Goal: Task Accomplishment & Management: Manage account settings

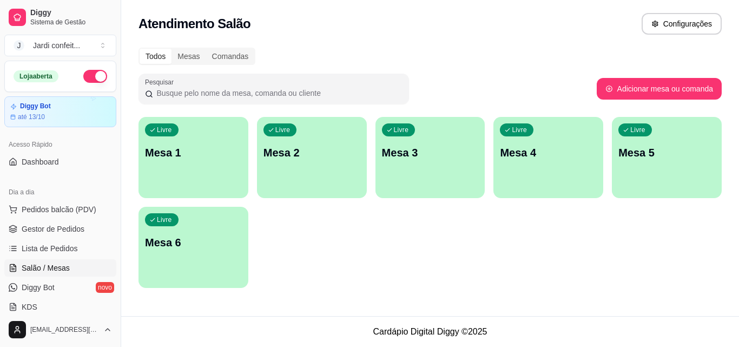
click at [203, 161] on div "Livre Mesa 1" at bounding box center [194, 151] width 110 height 68
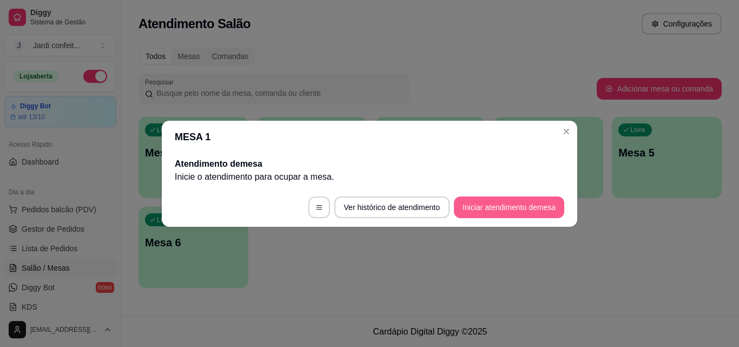
click at [510, 200] on button "Iniciar atendimento de mesa" at bounding box center [509, 207] width 110 height 22
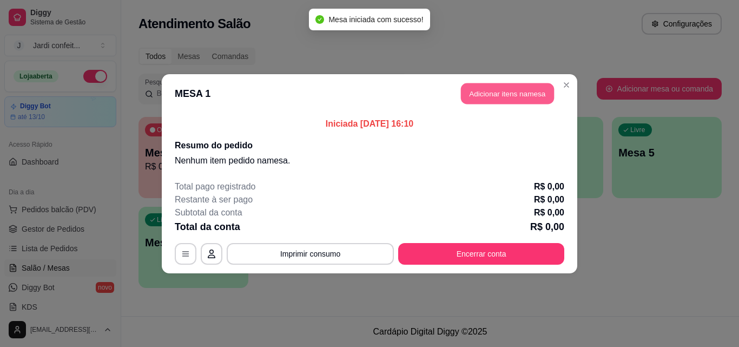
click at [488, 92] on button "Adicionar itens na mesa" at bounding box center [507, 93] width 93 height 21
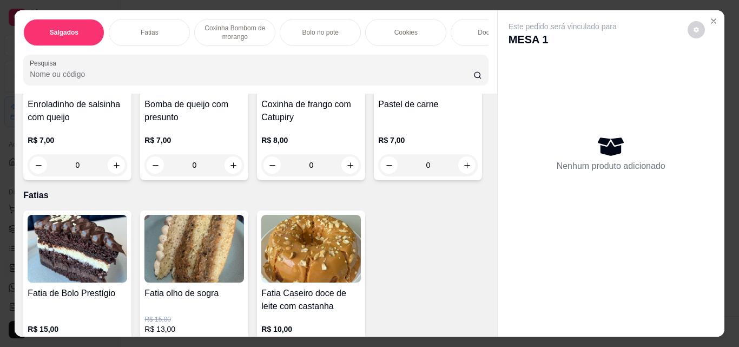
scroll to position [217, 0]
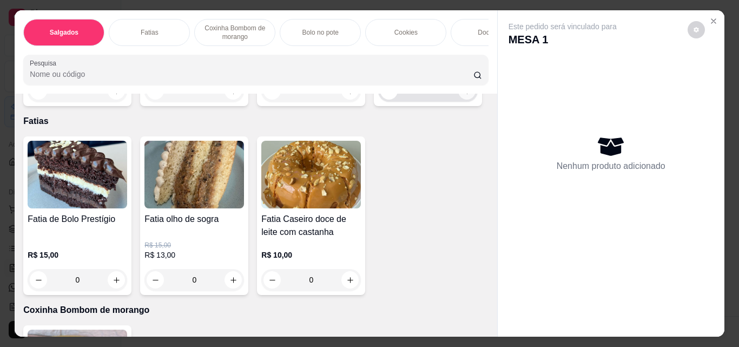
click at [463, 95] on icon "increase-product-quantity" at bounding box center [467, 91] width 8 height 8
type input "1"
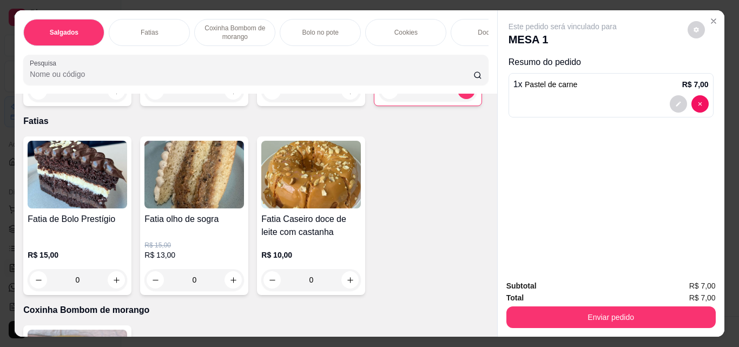
scroll to position [379, 0]
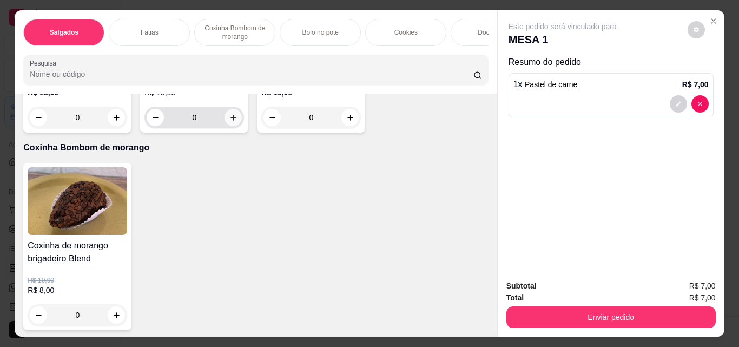
click at [231, 122] on icon "increase-product-quantity" at bounding box center [233, 118] width 8 height 8
type input "1"
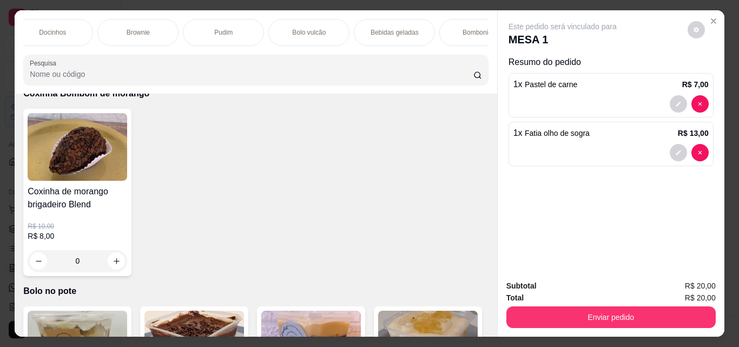
scroll to position [0, 557]
click at [289, 31] on p "Bebidas geladas" at bounding box center [277, 32] width 48 height 9
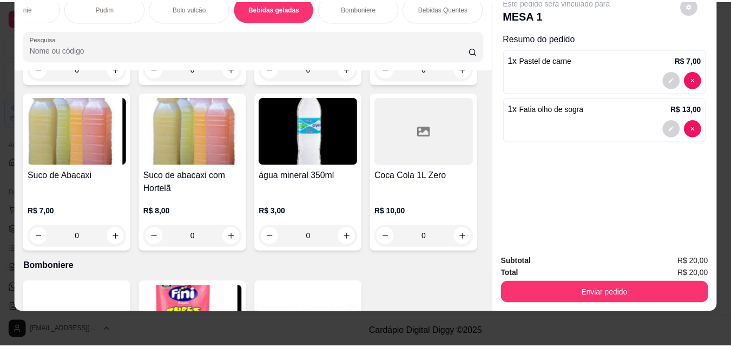
scroll to position [2705, 0]
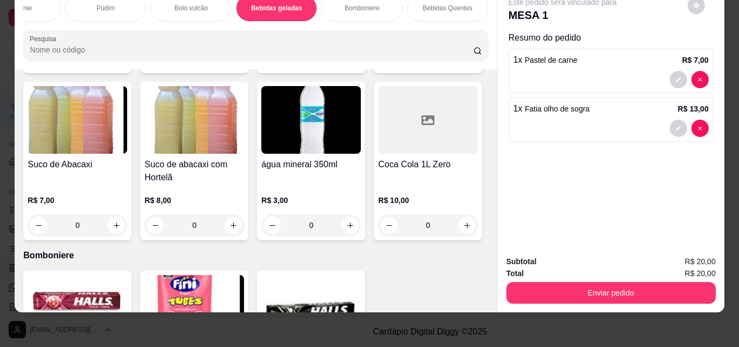
type input "1"
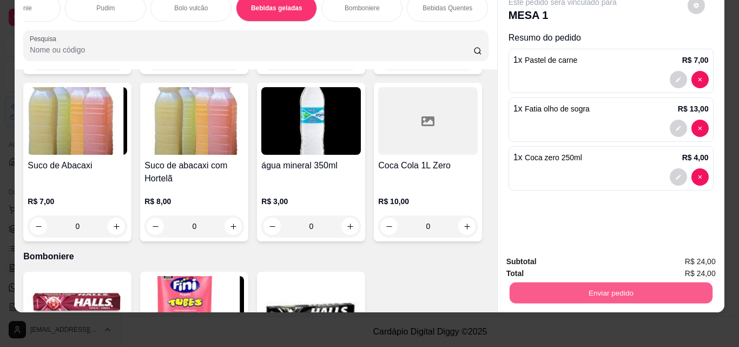
click at [591, 284] on button "Enviar pedido" at bounding box center [610, 292] width 203 height 21
click at [692, 256] on button "Enviar pedido" at bounding box center [688, 258] width 60 height 20
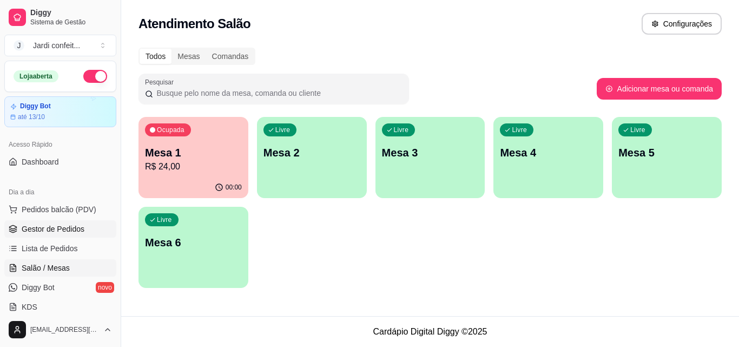
click at [84, 222] on link "Gestor de Pedidos" at bounding box center [60, 228] width 112 height 17
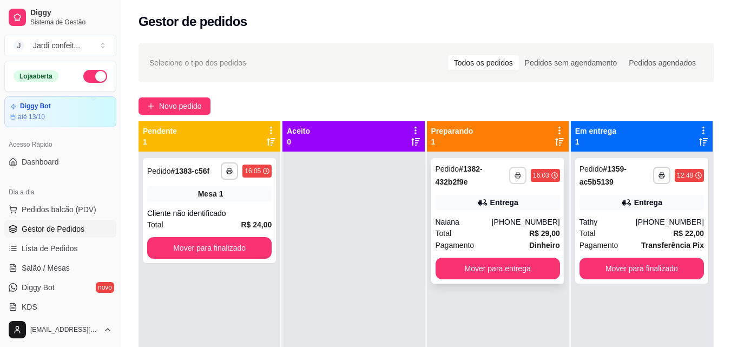
click at [520, 174] on button "button" at bounding box center [517, 175] width 17 height 17
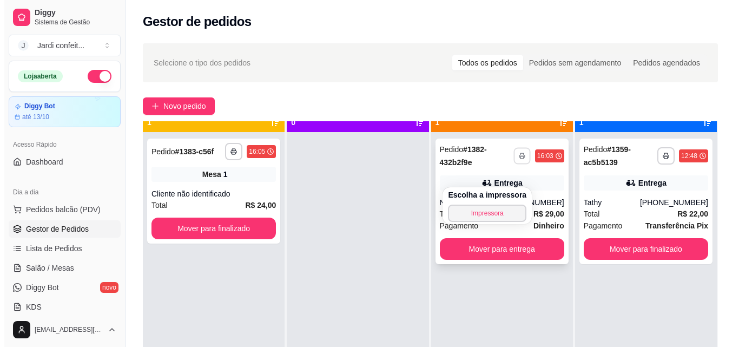
scroll to position [30, 0]
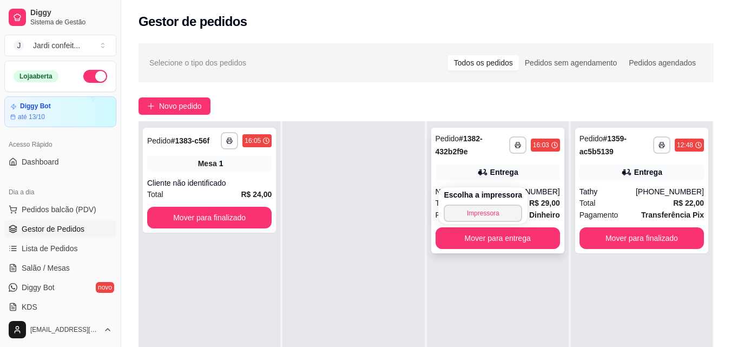
click at [455, 168] on div "Entrega" at bounding box center [498, 172] width 124 height 15
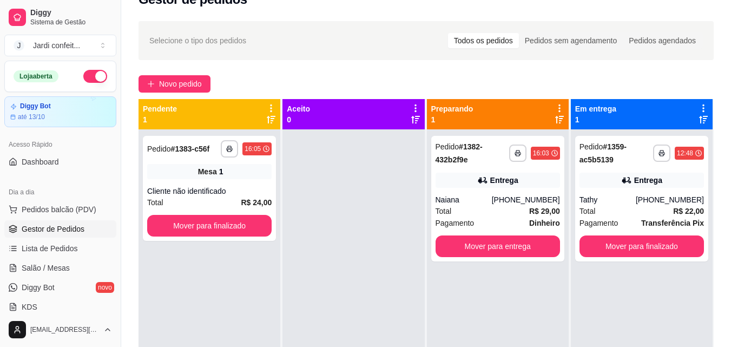
scroll to position [0, 0]
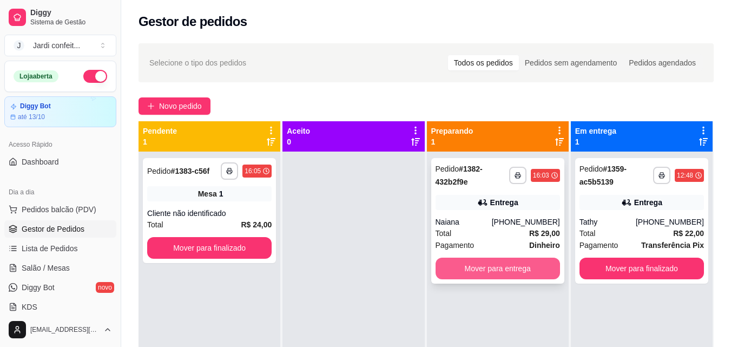
click at [471, 269] on button "Mover para entrega" at bounding box center [498, 269] width 124 height 22
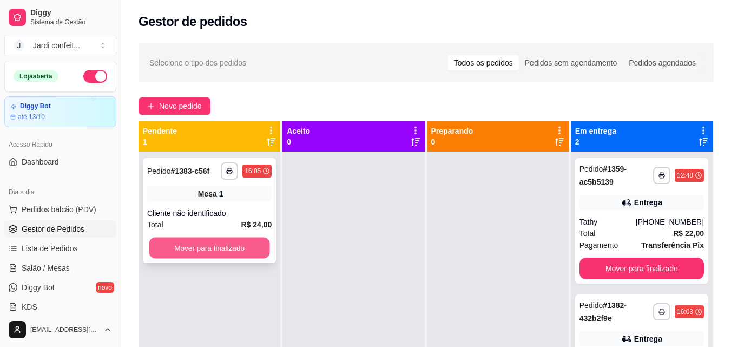
click at [233, 245] on button "Mover para finalizado" at bounding box center [209, 248] width 121 height 21
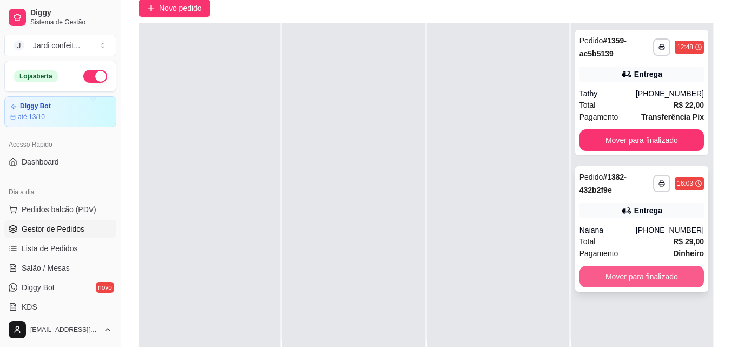
scroll to position [108, 0]
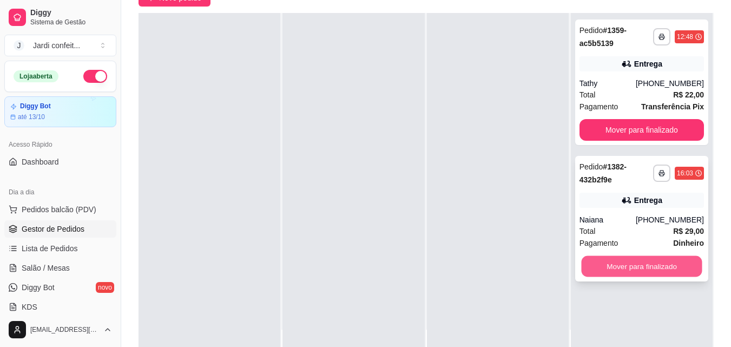
click at [596, 261] on button "Mover para finalizado" at bounding box center [641, 266] width 121 height 21
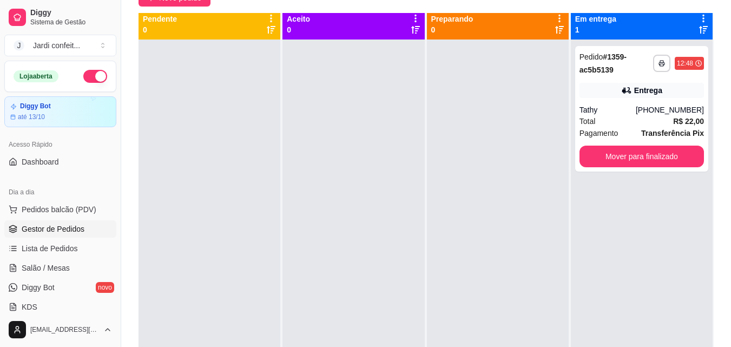
scroll to position [0, 0]
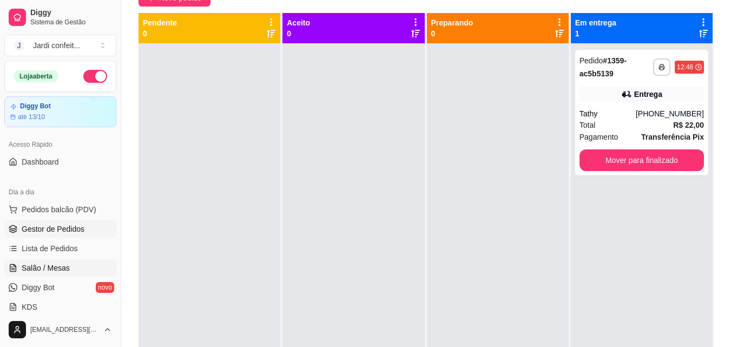
click at [51, 270] on span "Salão / Mesas" at bounding box center [46, 268] width 48 height 11
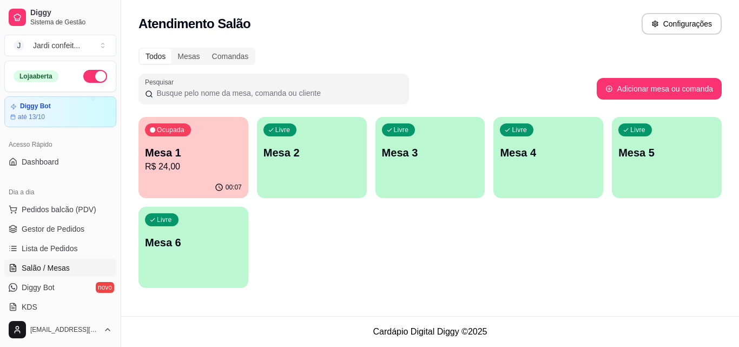
click at [232, 126] on div "Ocupada Mesa 1 R$ 24,00" at bounding box center [194, 147] width 110 height 60
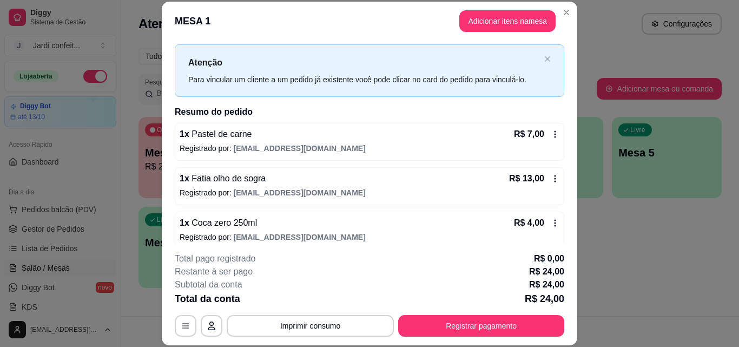
scroll to position [30, 0]
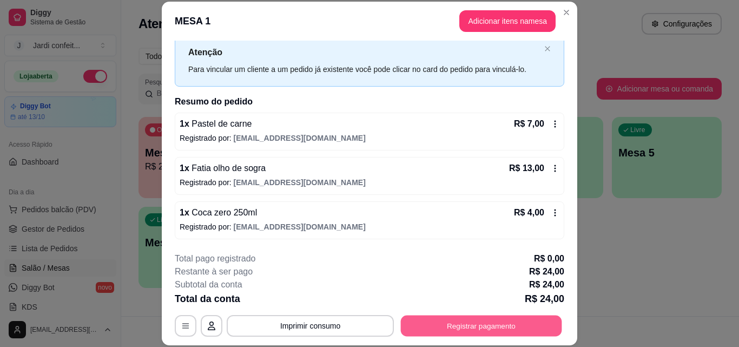
click at [484, 323] on button "Registrar pagamento" at bounding box center [481, 325] width 161 height 21
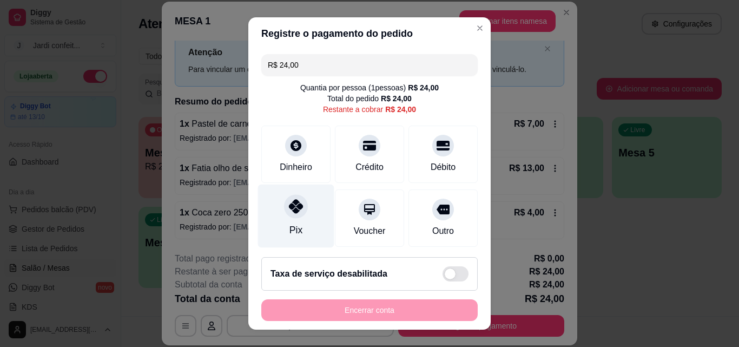
click at [300, 222] on div "Pix" at bounding box center [296, 216] width 76 height 63
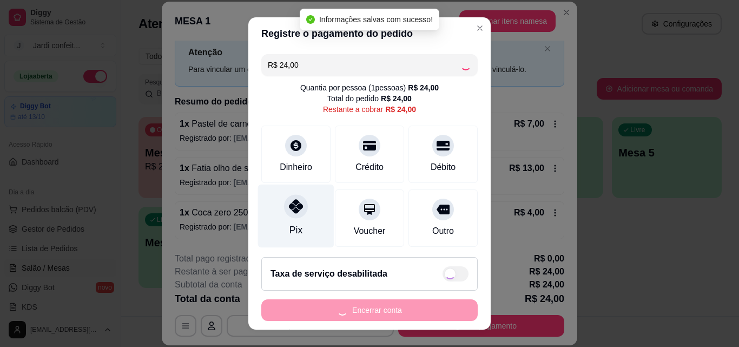
type input "R$ 0,00"
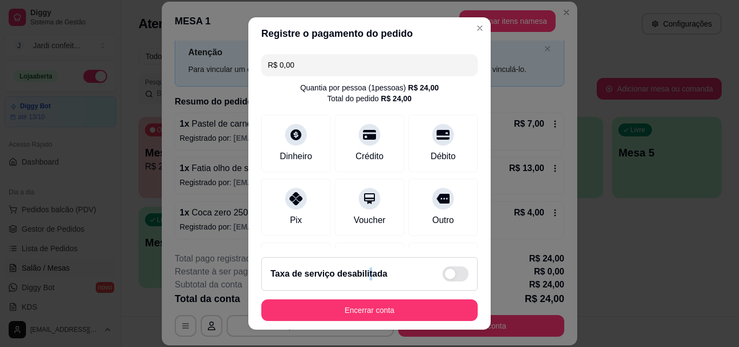
drag, startPoint x: 360, startPoint y: 291, endPoint x: 360, endPoint y: 301, distance: 9.8
click at [362, 299] on footer "Taxa de serviço desabilitada Encerrar conta" at bounding box center [369, 288] width 242 height 81
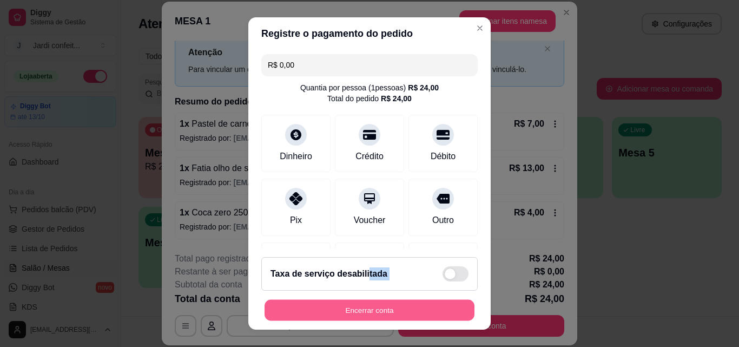
click at [357, 309] on button "Encerrar conta" at bounding box center [370, 310] width 210 height 21
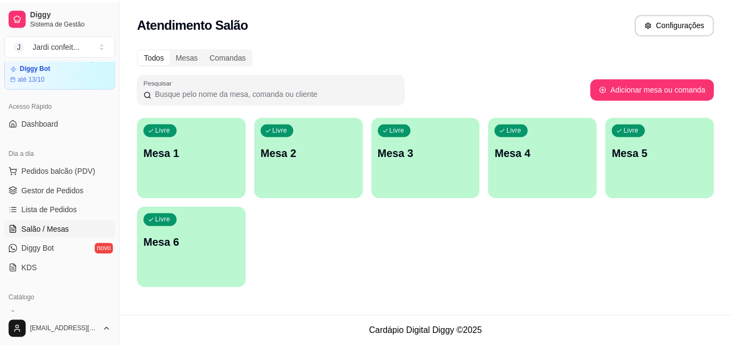
scroll to position [54, 0]
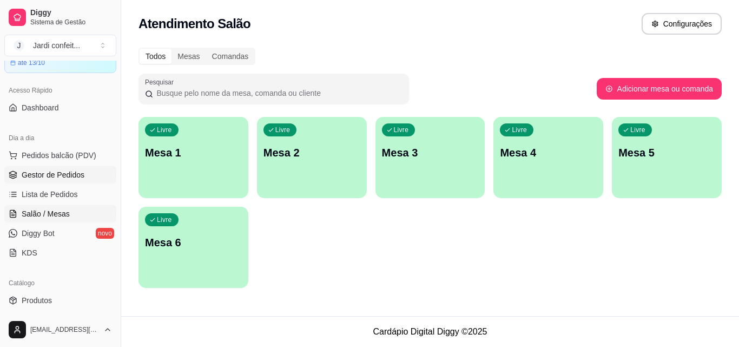
click at [56, 173] on span "Gestor de Pedidos" at bounding box center [53, 174] width 63 height 11
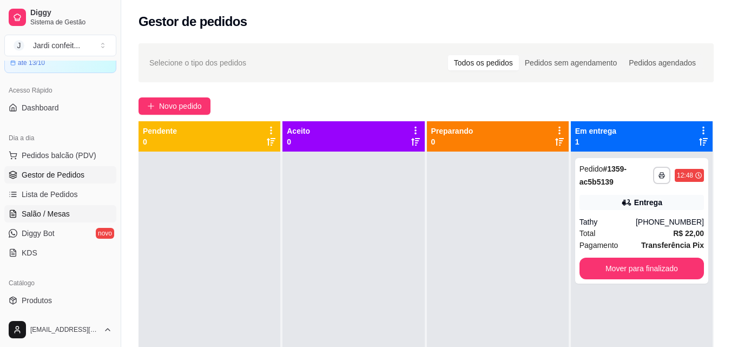
click at [78, 214] on link "Salão / Mesas" at bounding box center [60, 213] width 112 height 17
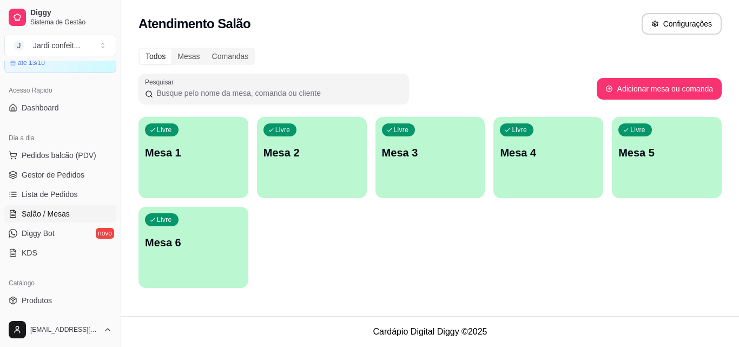
click at [191, 129] on div "Livre Mesa 1" at bounding box center [194, 151] width 110 height 68
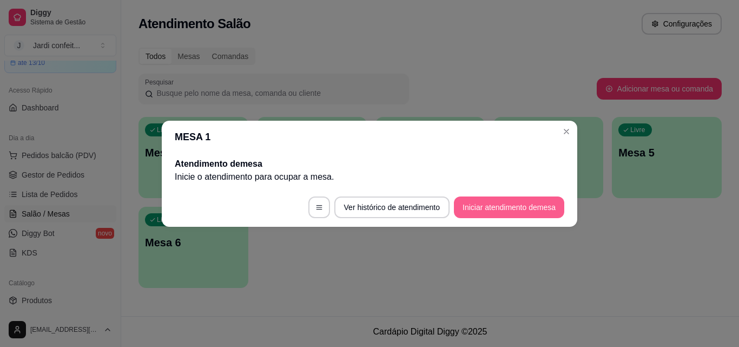
click at [496, 206] on button "Iniciar atendimento de mesa" at bounding box center [509, 207] width 110 height 22
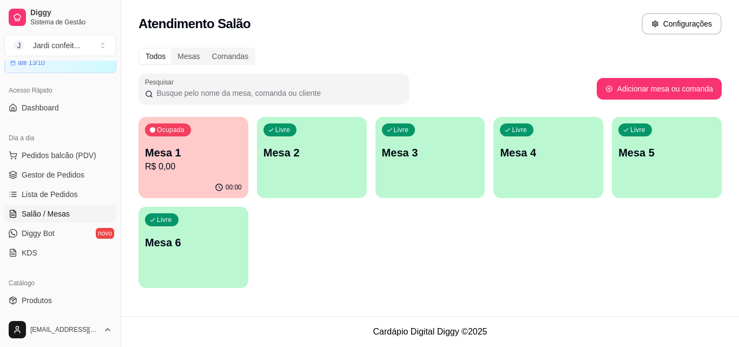
click at [156, 170] on p "R$ 0,00" at bounding box center [193, 166] width 97 height 13
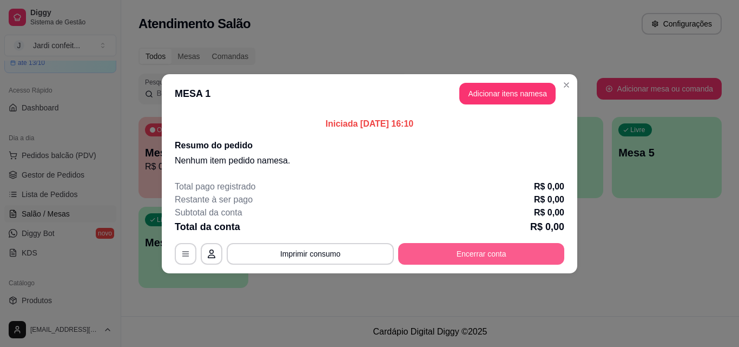
click at [446, 253] on button "Encerrar conta" at bounding box center [481, 254] width 166 height 22
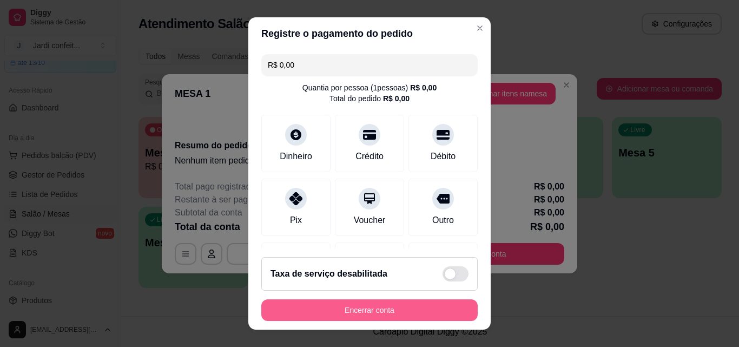
click at [416, 317] on button "Encerrar conta" at bounding box center [369, 310] width 217 height 22
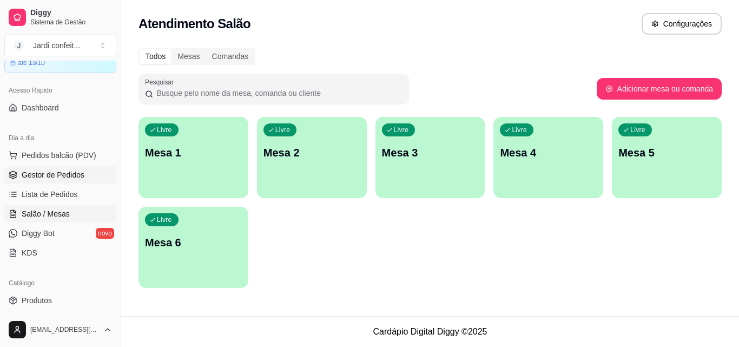
click at [96, 173] on link "Gestor de Pedidos" at bounding box center [60, 174] width 112 height 17
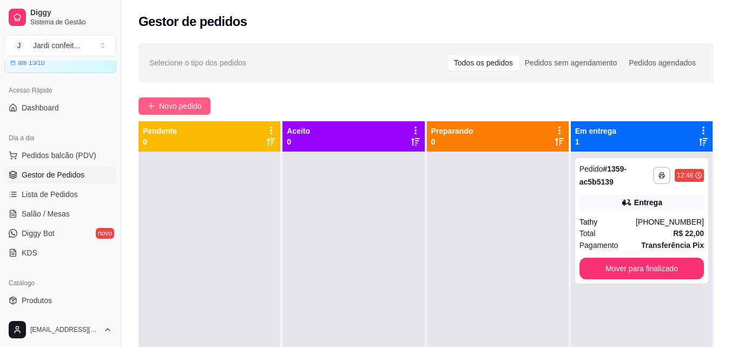
click at [188, 99] on button "Novo pedido" at bounding box center [175, 105] width 72 height 17
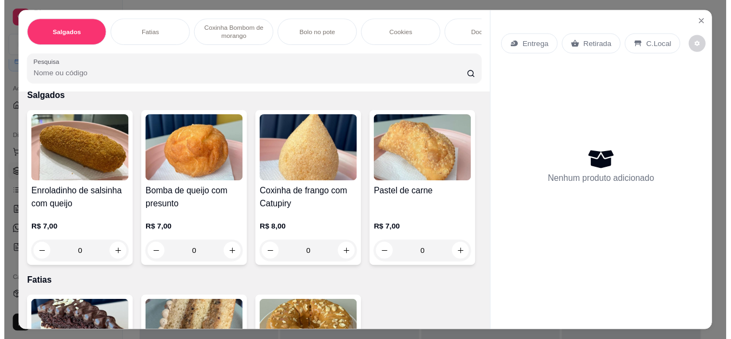
scroll to position [54, 0]
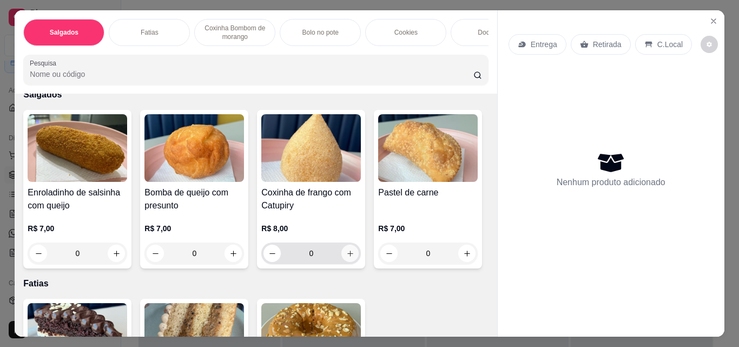
click at [346, 253] on icon "increase-product-quantity" at bounding box center [350, 254] width 8 height 8
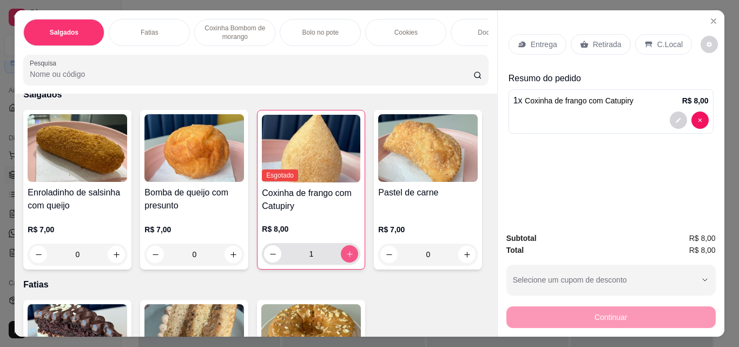
type input "1"
click at [580, 41] on icon at bounding box center [584, 44] width 8 height 7
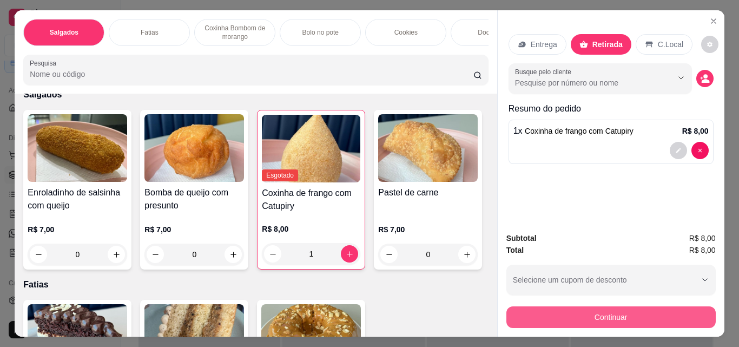
click at [572, 311] on button "Continuar" at bounding box center [611, 317] width 209 height 22
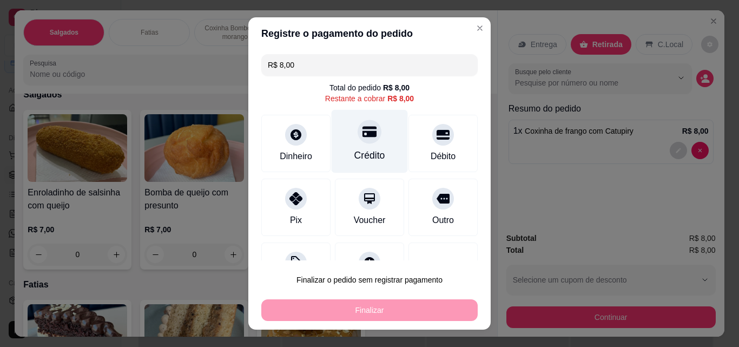
click at [363, 134] on icon at bounding box center [370, 131] width 14 height 14
type input "R$ 0,00"
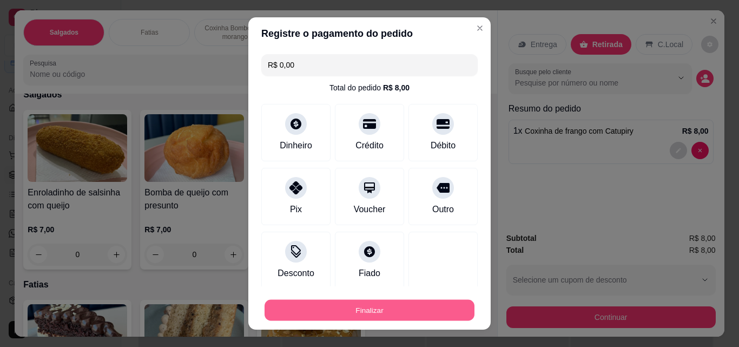
click at [381, 307] on button "Finalizar" at bounding box center [370, 310] width 210 height 21
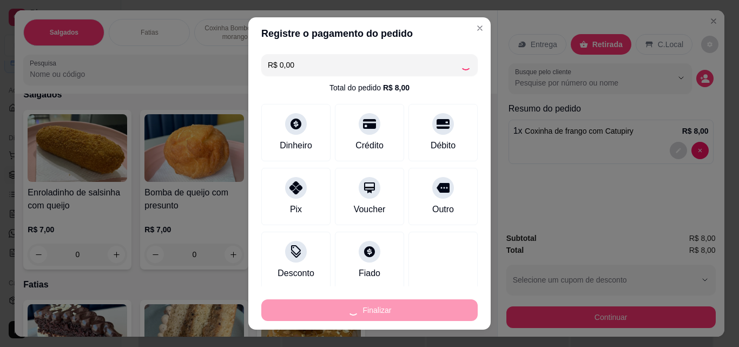
type input "0"
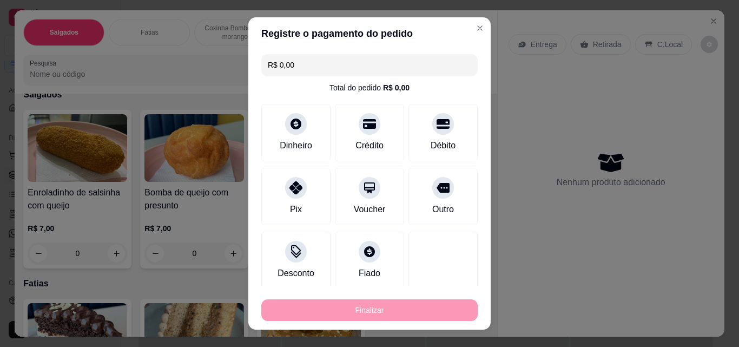
type input "-R$ 8,00"
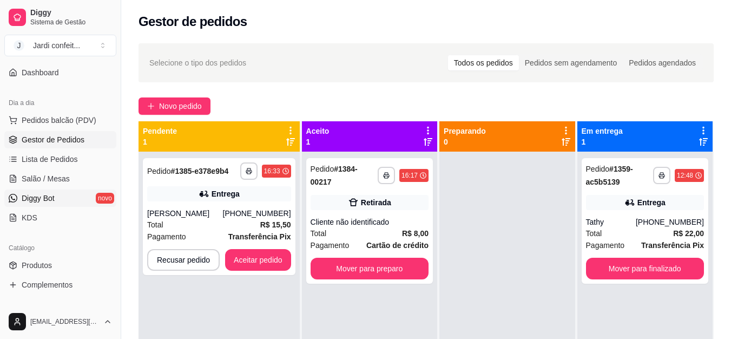
scroll to position [108, 0]
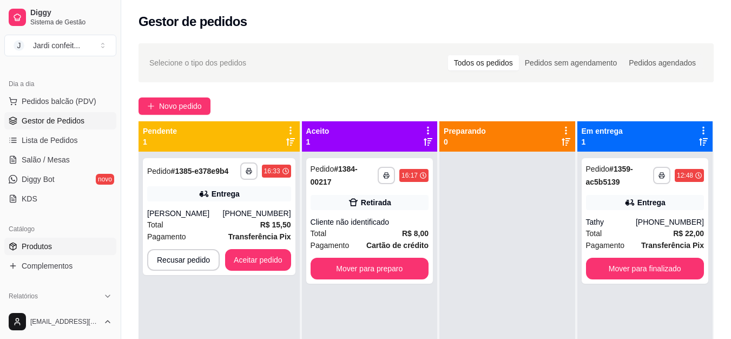
click at [51, 240] on link "Produtos" at bounding box center [60, 246] width 112 height 17
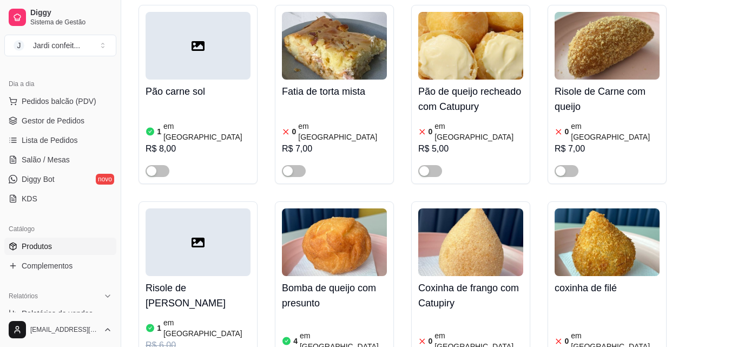
scroll to position [541, 0]
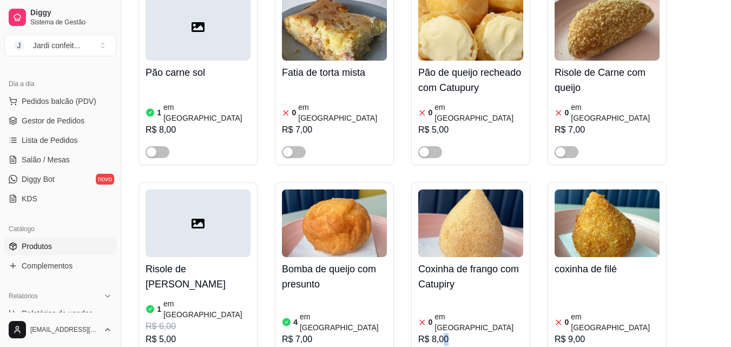
click at [444, 333] on div "R$ 8,00" at bounding box center [470, 339] width 105 height 13
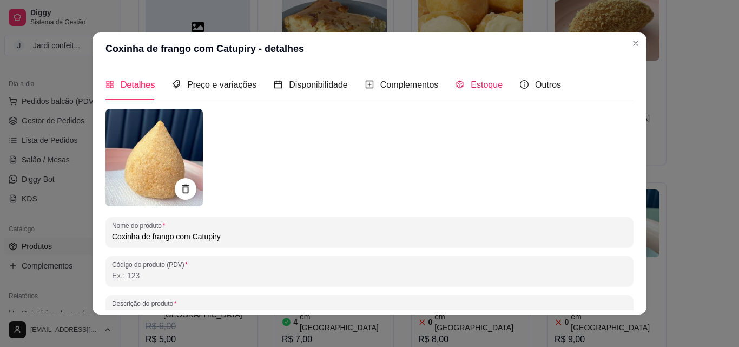
click at [474, 84] on span "Estoque" at bounding box center [487, 84] width 32 height 9
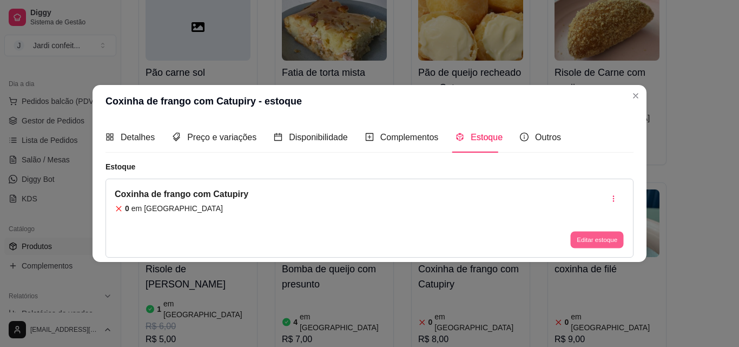
click at [619, 237] on button "Editar estoque" at bounding box center [596, 240] width 53 height 17
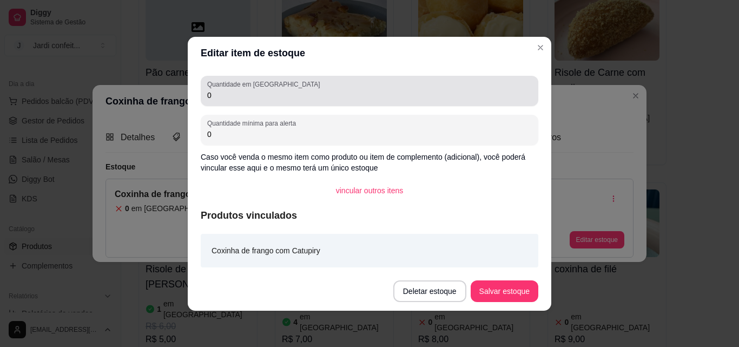
click at [408, 101] on div "0" at bounding box center [369, 91] width 325 height 22
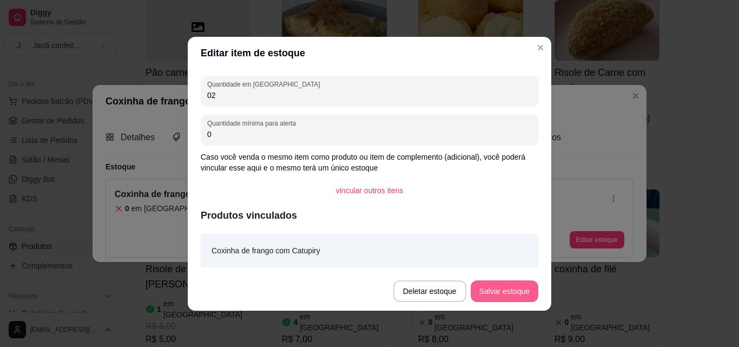
type input "02"
click at [520, 296] on button "Salvar estoque" at bounding box center [505, 291] width 68 height 22
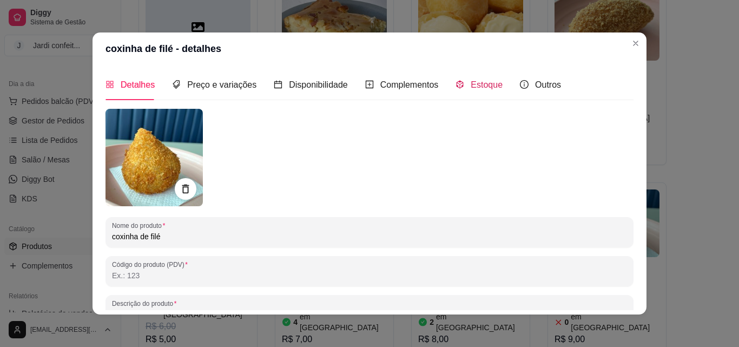
click at [478, 84] on span "Estoque" at bounding box center [487, 84] width 32 height 9
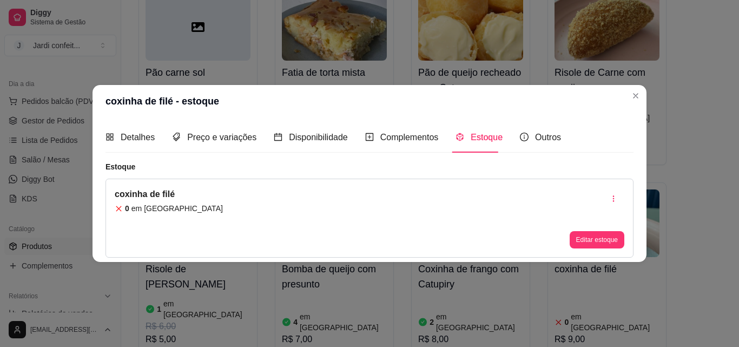
click at [599, 250] on div "coxinha de filé 0 em estoque Editar estoque" at bounding box center [370, 218] width 528 height 79
click at [599, 241] on button "Editar estoque" at bounding box center [597, 239] width 55 height 17
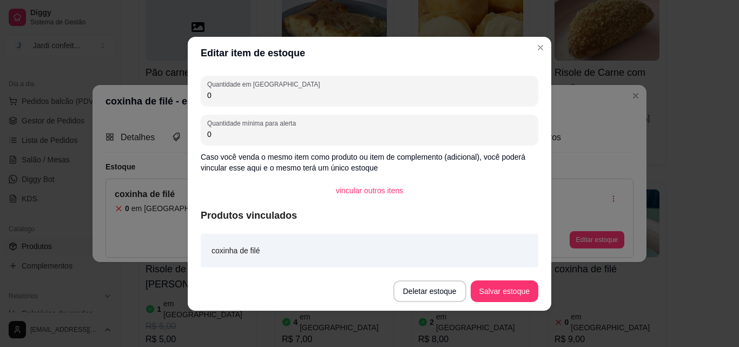
click at [436, 90] on input "0" at bounding box center [369, 95] width 325 height 11
type input "02"
click at [509, 297] on button "Salvar estoque" at bounding box center [504, 290] width 66 height 21
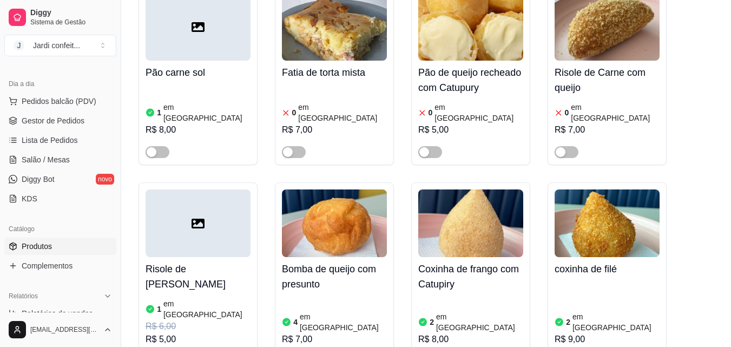
click at [48, 120] on span "Gestor de Pedidos" at bounding box center [53, 120] width 63 height 11
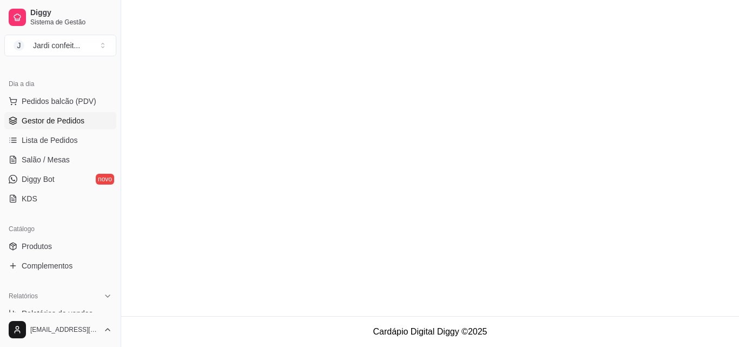
click at [48, 120] on span "Gestor de Pedidos" at bounding box center [53, 120] width 63 height 11
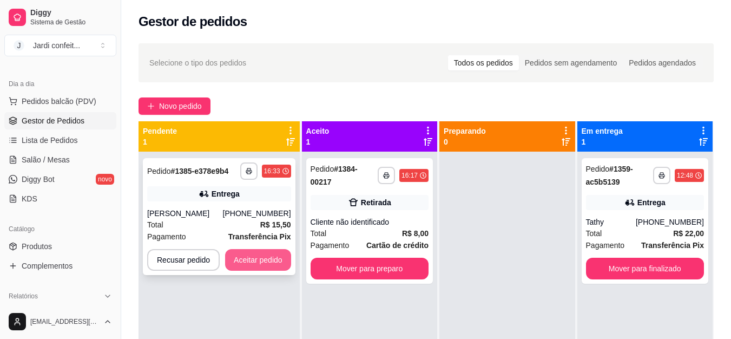
click at [258, 265] on button "Aceitar pedido" at bounding box center [258, 260] width 66 height 22
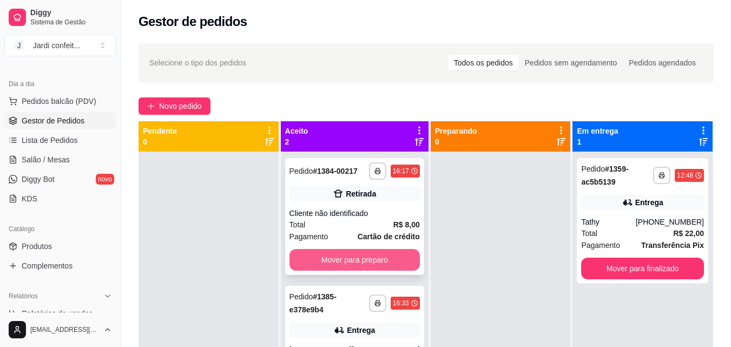
click at [356, 267] on button "Mover para preparo" at bounding box center [355, 260] width 130 height 22
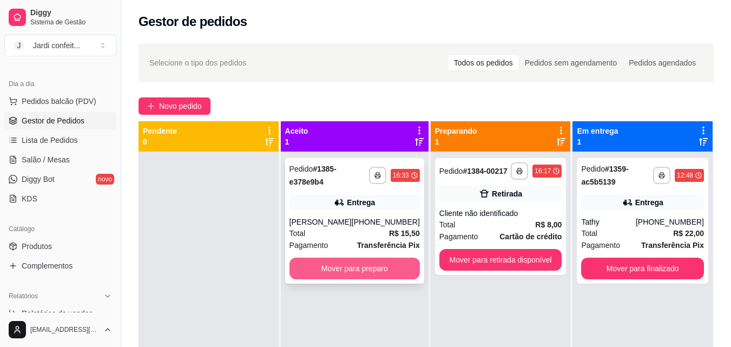
click at [358, 268] on button "Mover para preparo" at bounding box center [355, 269] width 130 height 22
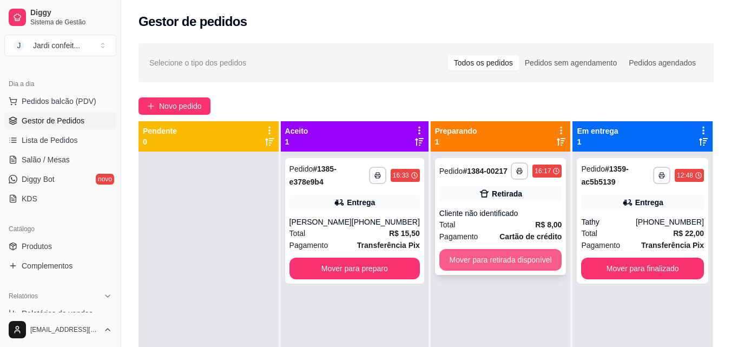
click at [494, 262] on button "Mover para retirada disponível" at bounding box center [500, 260] width 123 height 22
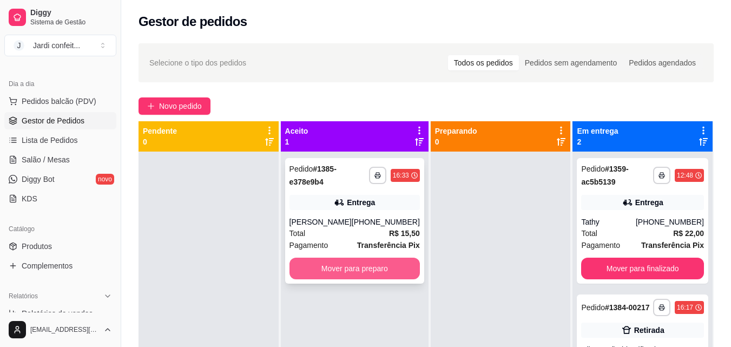
click at [381, 277] on button "Mover para preparo" at bounding box center [355, 269] width 130 height 22
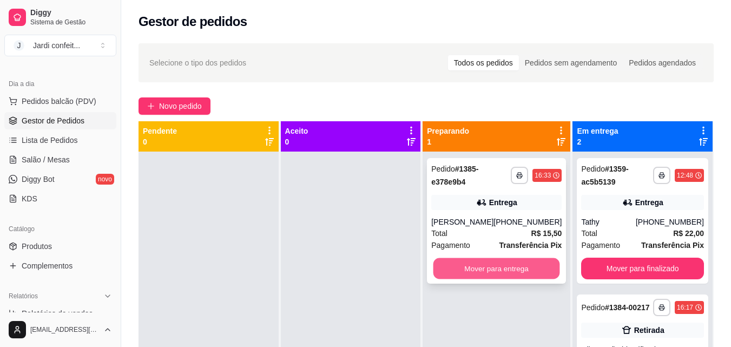
click at [476, 271] on button "Mover para entrega" at bounding box center [497, 268] width 127 height 21
click at [535, 263] on button "Mover para entrega" at bounding box center [497, 268] width 127 height 21
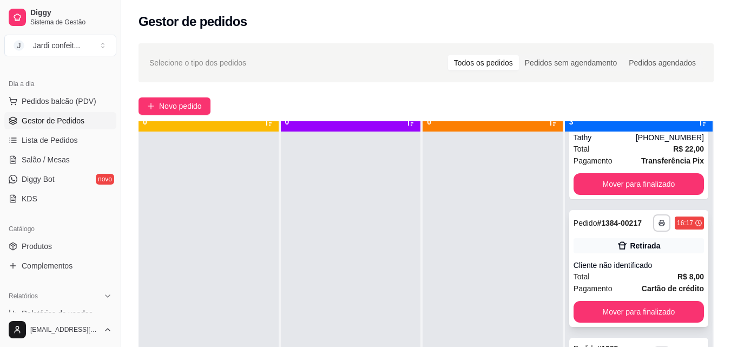
scroll to position [30, 0]
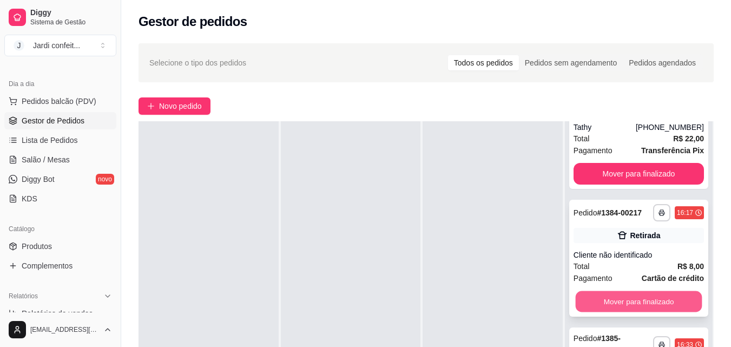
click at [613, 302] on button "Mover para finalizado" at bounding box center [638, 301] width 127 height 21
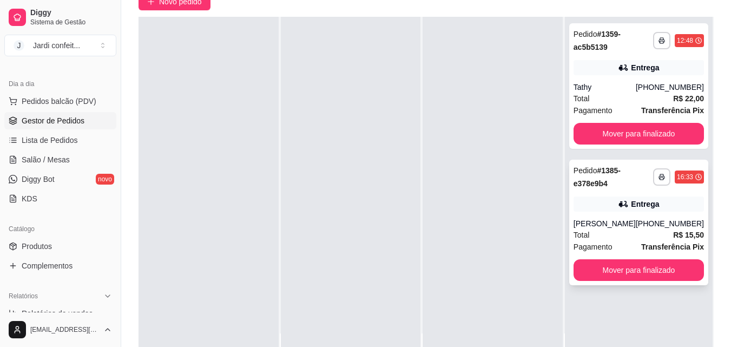
scroll to position [162, 0]
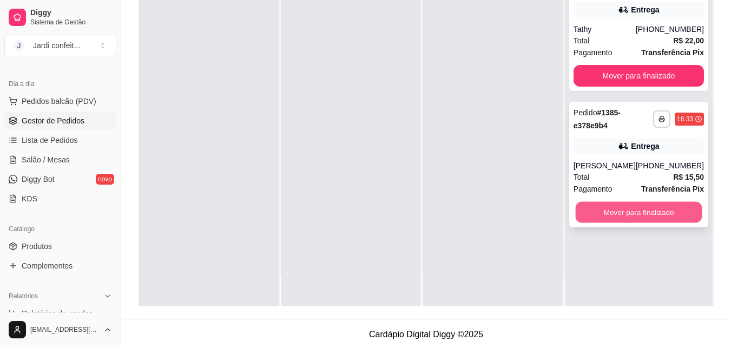
click at [636, 213] on button "Mover para finalizado" at bounding box center [638, 212] width 127 height 21
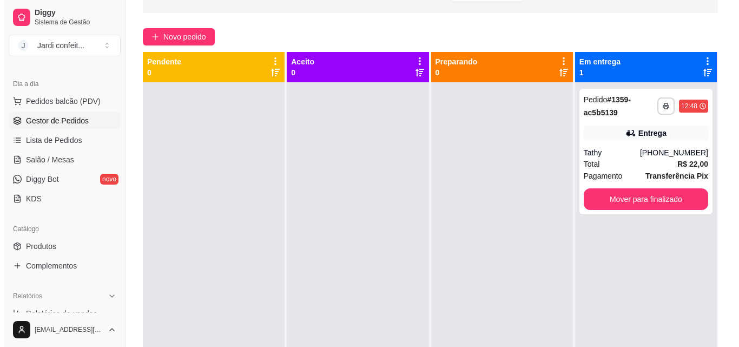
scroll to position [3, 0]
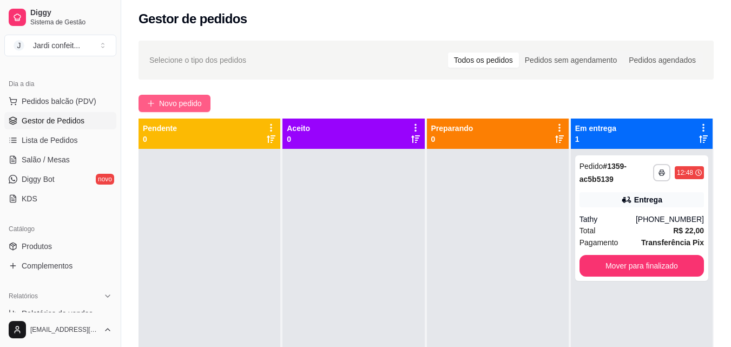
click at [179, 106] on span "Novo pedido" at bounding box center [180, 103] width 43 height 12
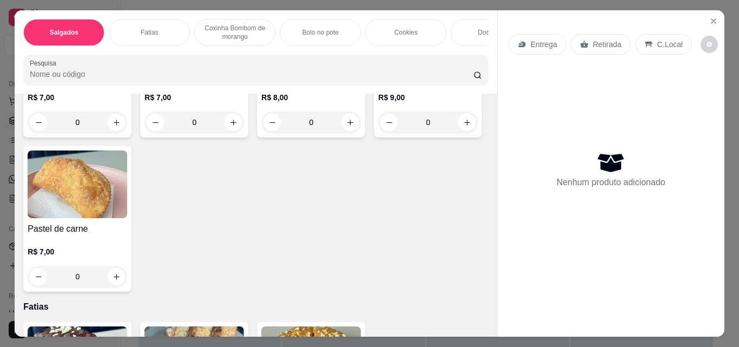
scroll to position [217, 0]
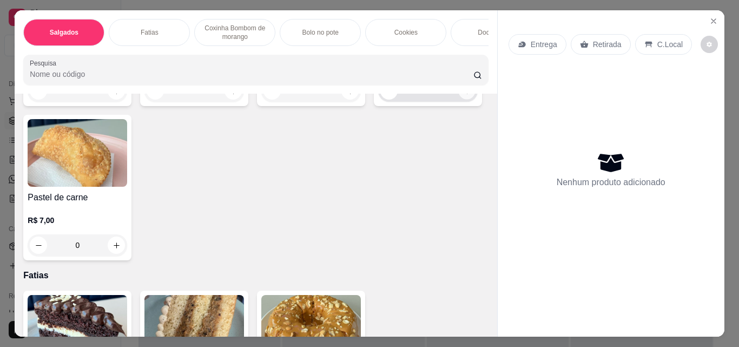
click at [463, 95] on icon "increase-product-quantity" at bounding box center [467, 91] width 8 height 8
type input "1"
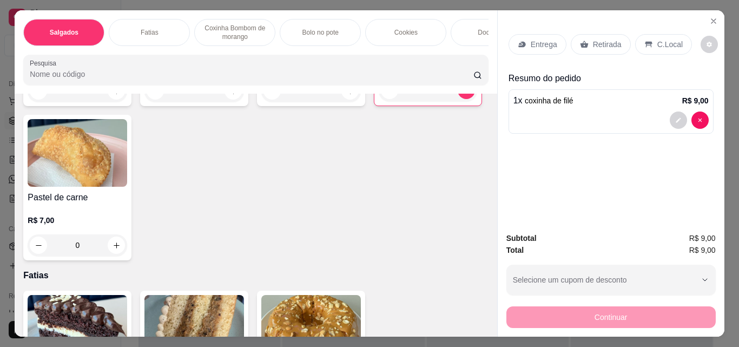
click at [584, 42] on div "Retirada" at bounding box center [601, 44] width 60 height 21
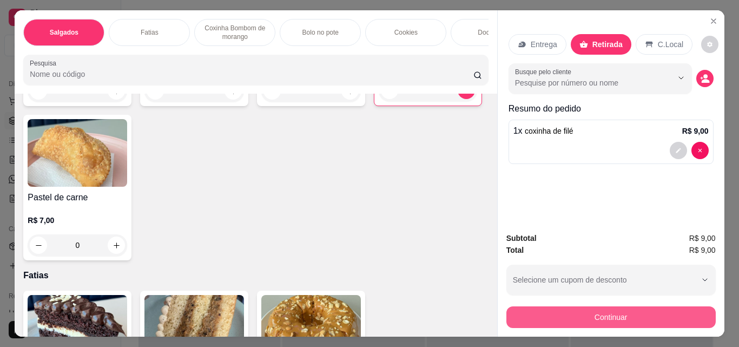
click at [532, 315] on button "Continuar" at bounding box center [611, 317] width 209 height 22
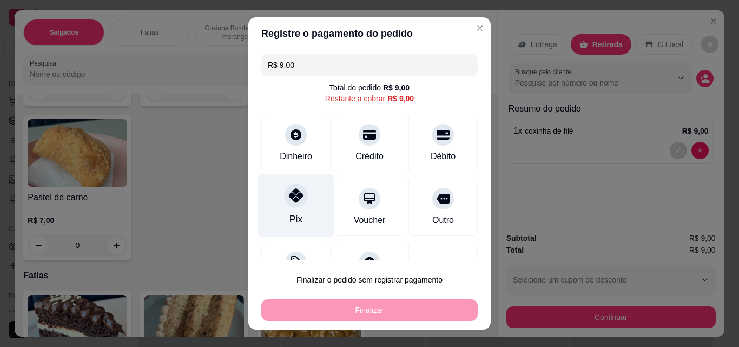
click at [290, 213] on div "Pix" at bounding box center [296, 219] width 13 height 14
type input "R$ 0,00"
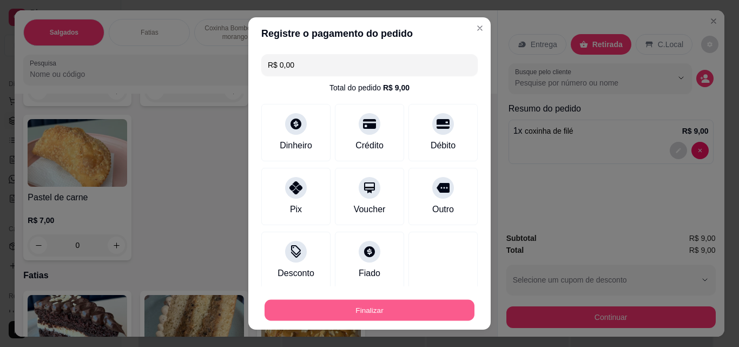
click at [338, 303] on button "Finalizar" at bounding box center [370, 310] width 210 height 21
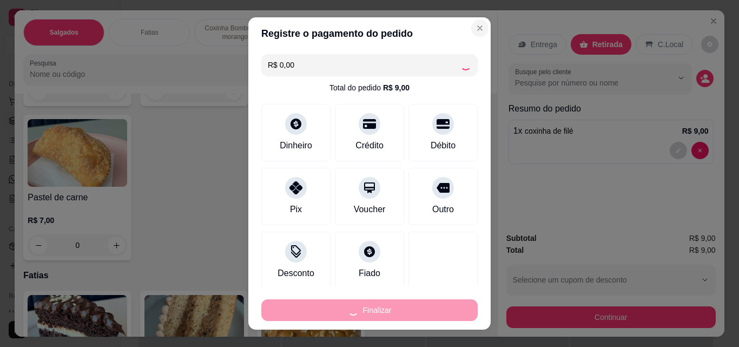
type input "0"
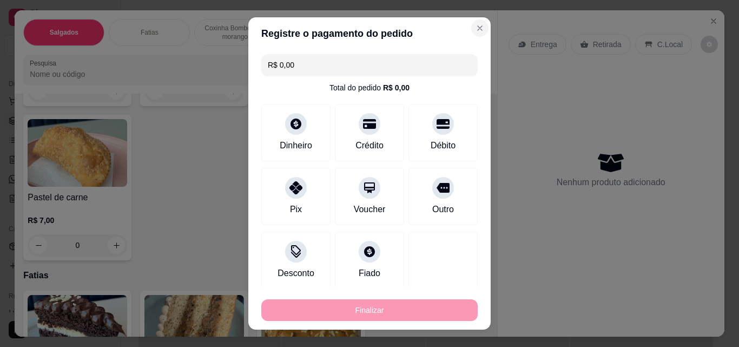
type input "-R$ 9,00"
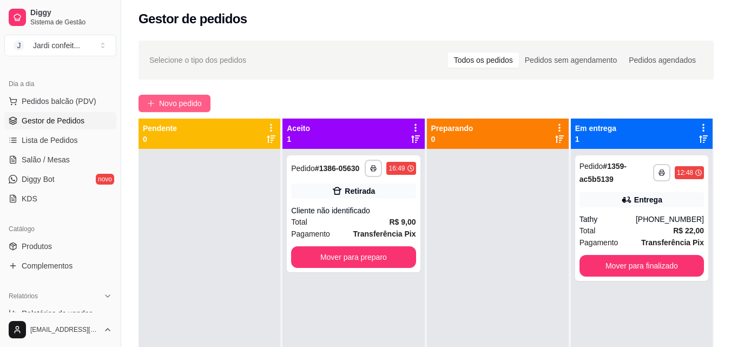
click at [167, 97] on button "Novo pedido" at bounding box center [175, 103] width 72 height 17
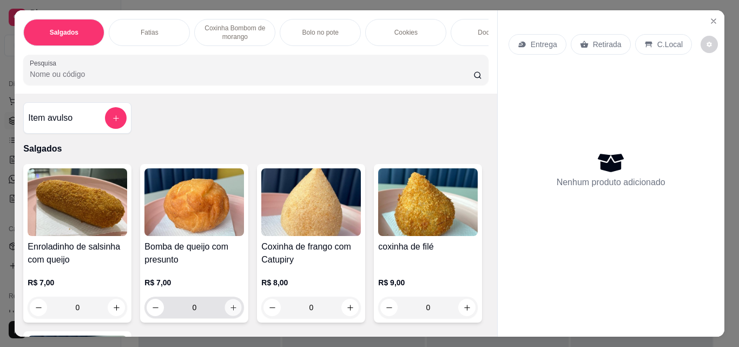
click at [229, 312] on icon "increase-product-quantity" at bounding box center [233, 308] width 8 height 8
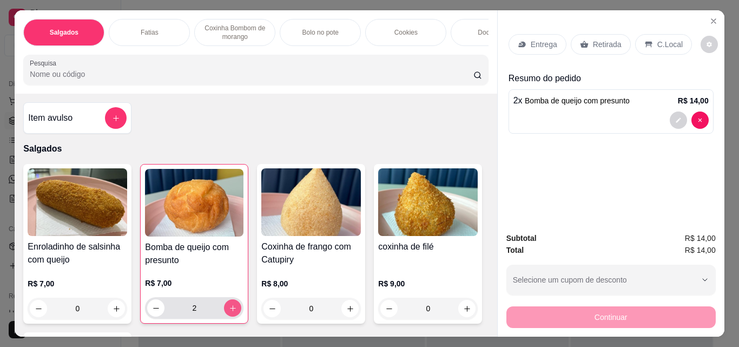
type input "2"
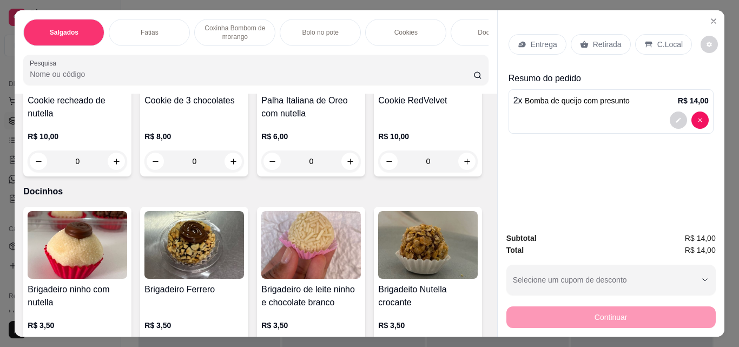
scroll to position [1245, 0]
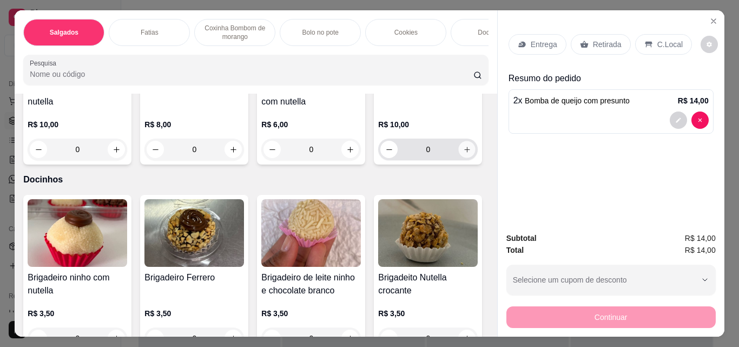
click at [463, 154] on icon "increase-product-quantity" at bounding box center [467, 150] width 8 height 8
type input "1"
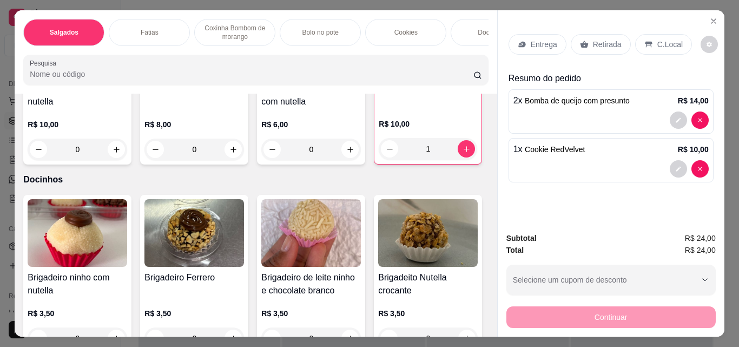
click at [603, 39] on p "Retirada" at bounding box center [607, 44] width 29 height 11
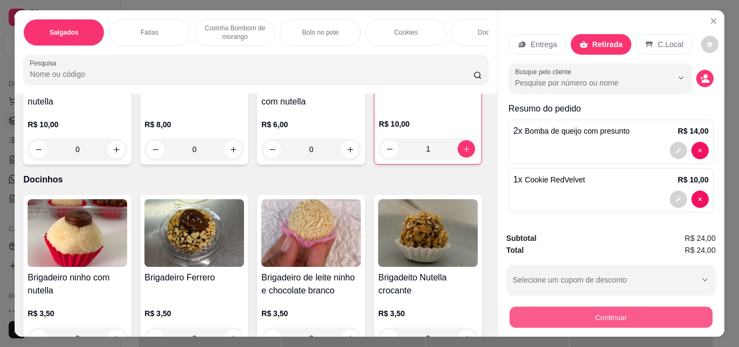
click at [611, 310] on button "Continuar" at bounding box center [610, 316] width 203 height 21
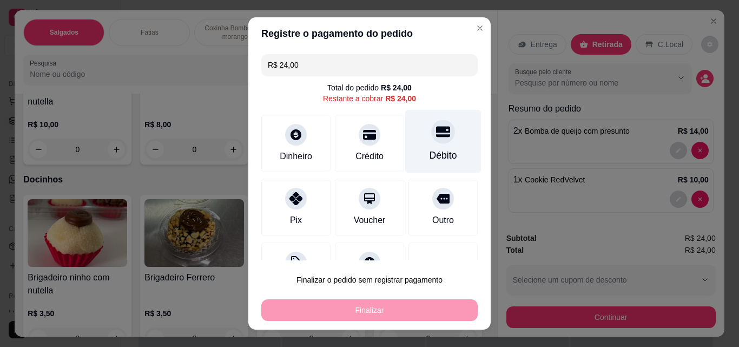
click at [451, 143] on div "Débito" at bounding box center [443, 141] width 76 height 63
type input "R$ 0,00"
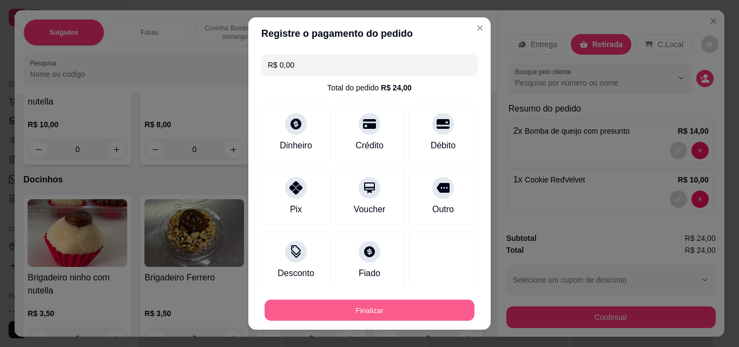
click at [404, 318] on button "Finalizar" at bounding box center [370, 310] width 210 height 21
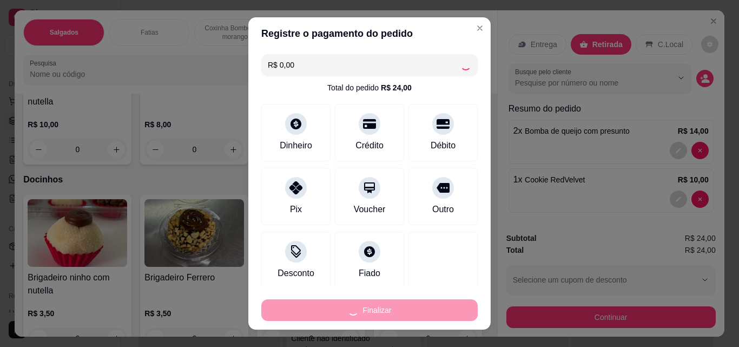
type input "0"
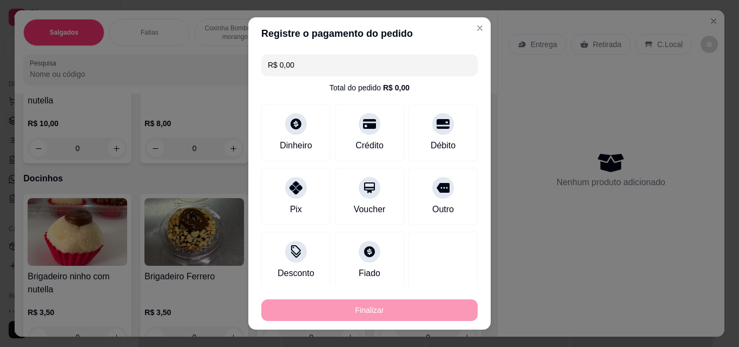
type input "-R$ 24,00"
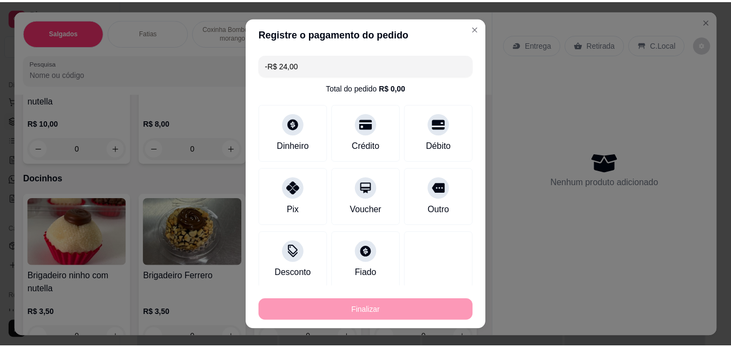
scroll to position [1244, 0]
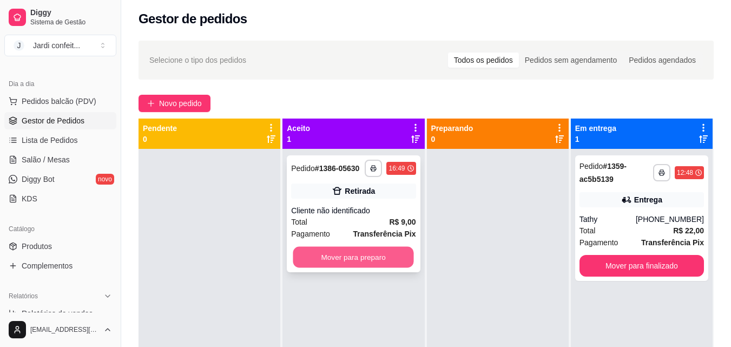
click at [373, 263] on button "Mover para preparo" at bounding box center [353, 257] width 121 height 21
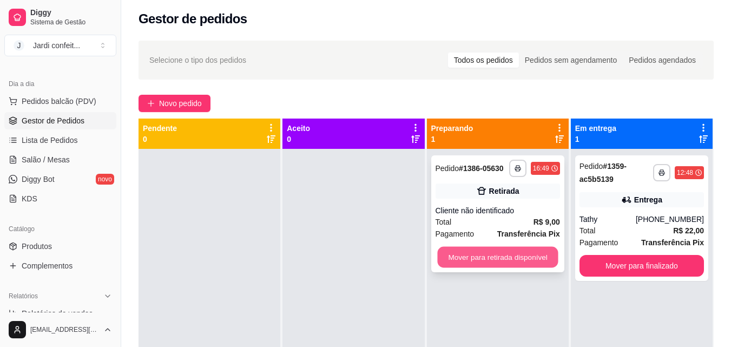
click at [474, 255] on button "Mover para retirada disponível" at bounding box center [497, 257] width 121 height 21
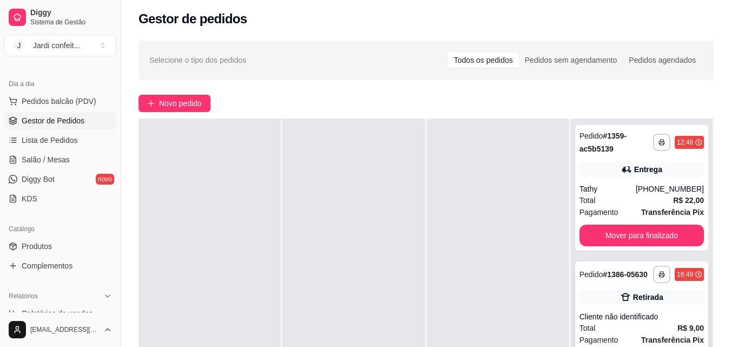
scroll to position [57, 0]
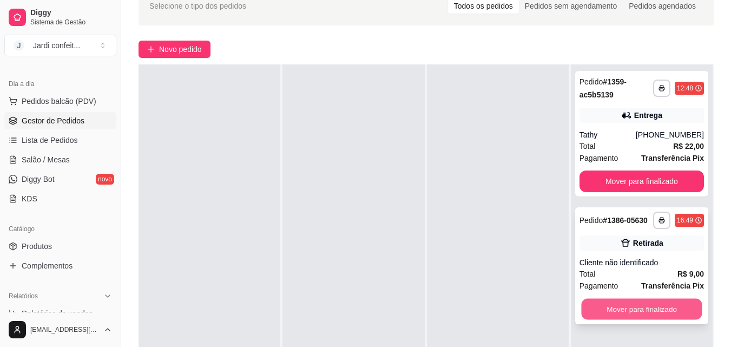
click at [609, 310] on button "Mover para finalizado" at bounding box center [641, 309] width 121 height 21
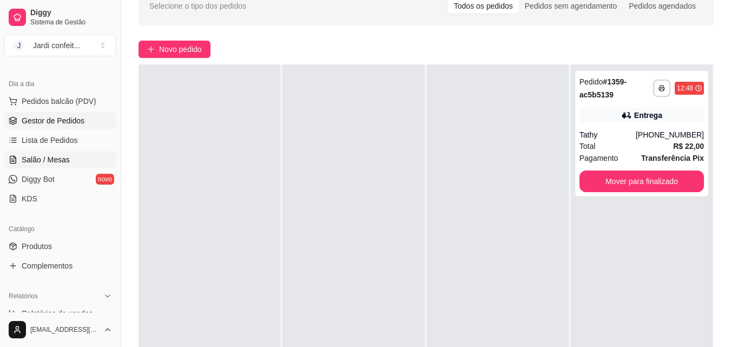
click at [74, 155] on link "Salão / Mesas" at bounding box center [60, 159] width 112 height 17
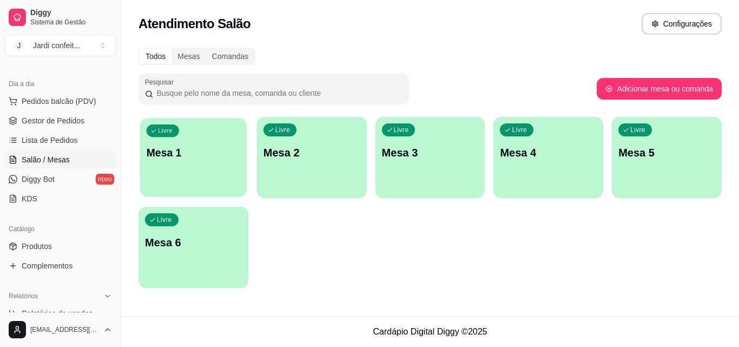
click at [228, 166] on div "Livre Mesa 1" at bounding box center [193, 151] width 107 height 66
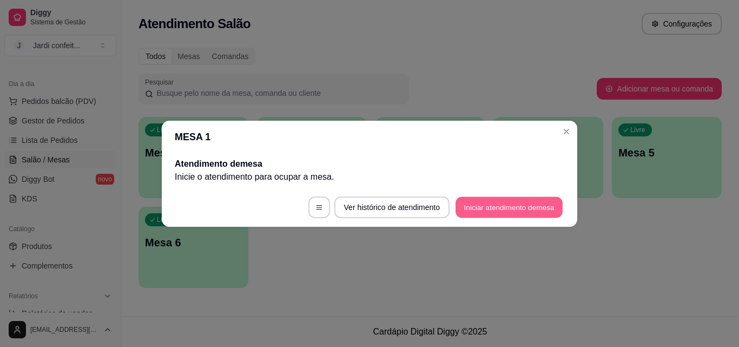
click at [504, 206] on button "Iniciar atendimento de mesa" at bounding box center [509, 206] width 107 height 21
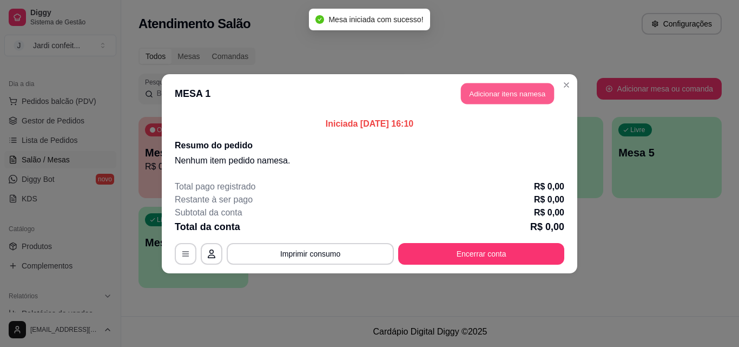
click at [495, 91] on button "Adicionar itens na mesa" at bounding box center [507, 93] width 93 height 21
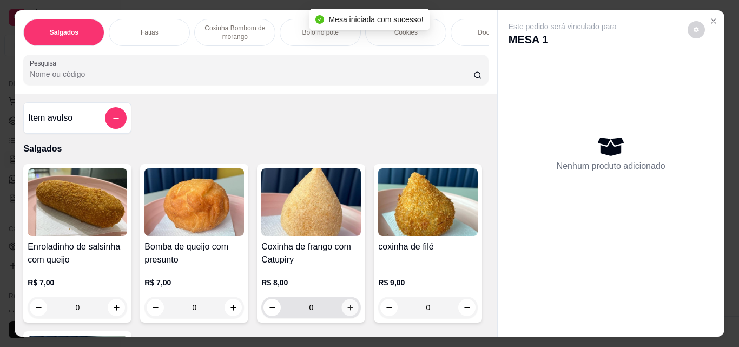
click at [347, 312] on icon "increase-product-quantity" at bounding box center [350, 308] width 8 height 8
type input "1"
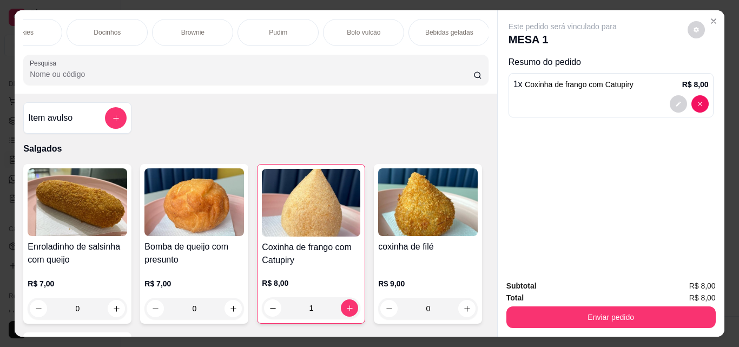
scroll to position [0, 422]
click at [390, 35] on div "Bebidas geladas" at bounding box center [411, 32] width 81 height 27
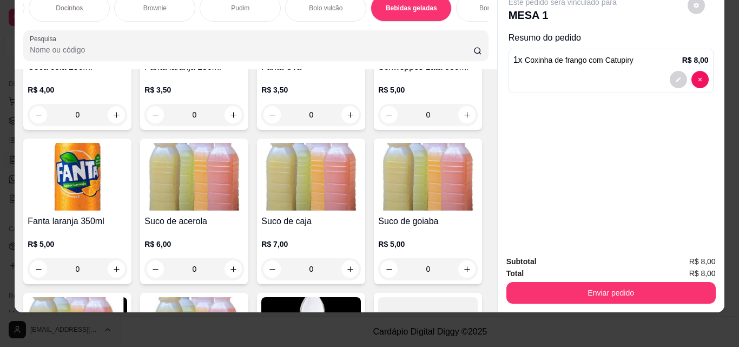
scroll to position [2651, 0]
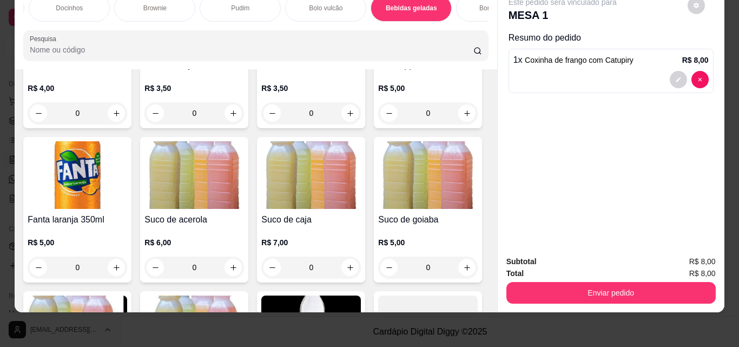
type input "1"
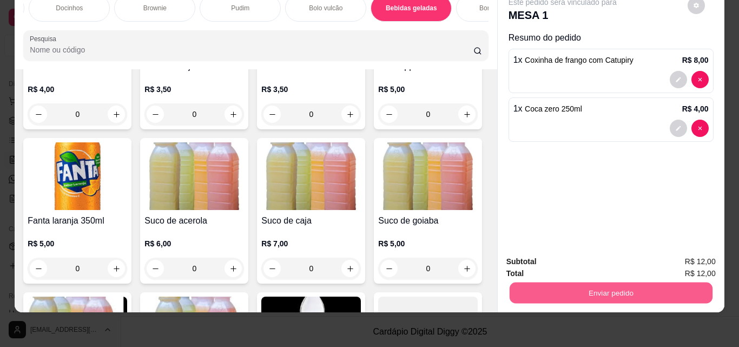
click at [563, 283] on button "Enviar pedido" at bounding box center [610, 292] width 203 height 21
click at [688, 254] on button "Enviar pedido" at bounding box center [687, 258] width 61 height 21
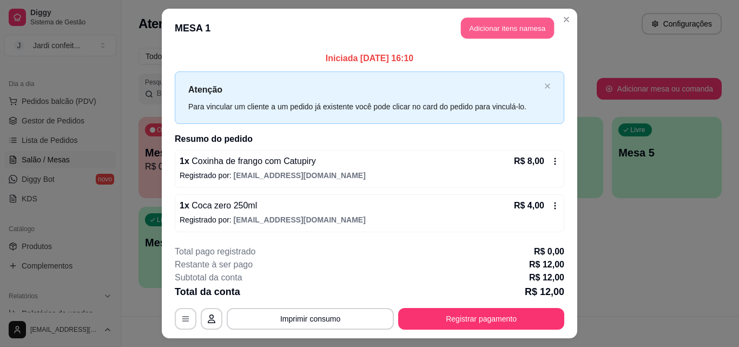
click at [504, 36] on button "Adicionar itens na mesa" at bounding box center [507, 28] width 93 height 21
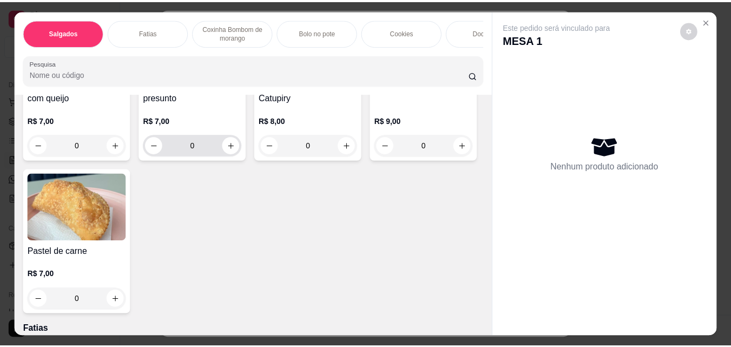
scroll to position [0, 0]
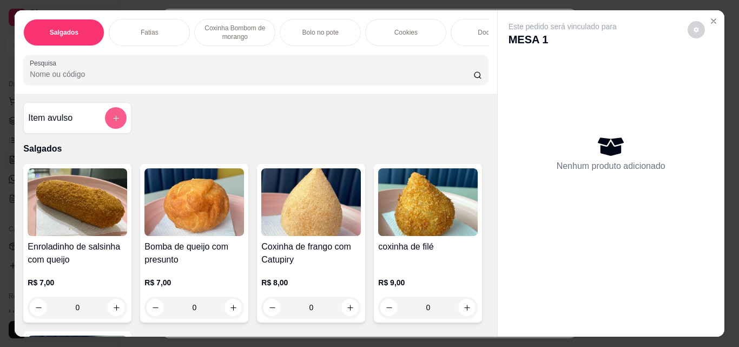
click at [121, 118] on button "add-separate-item" at bounding box center [116, 118] width 22 height 22
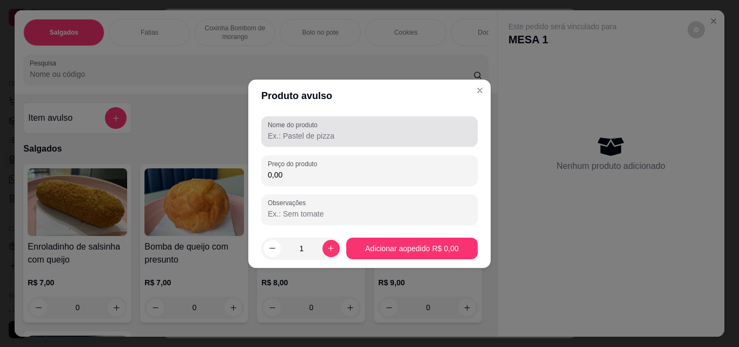
click at [308, 130] on input "Nome do produto" at bounding box center [370, 135] width 204 height 11
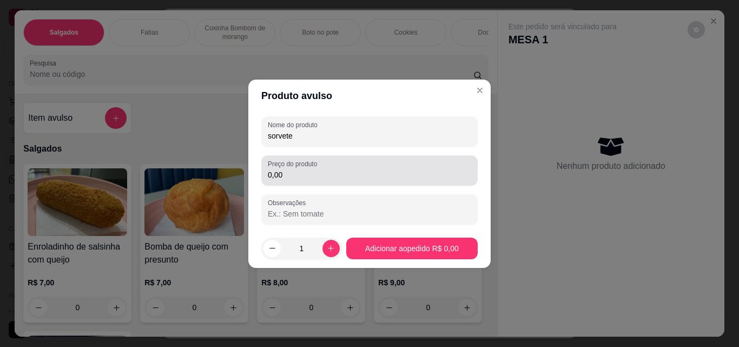
type input "sorvete"
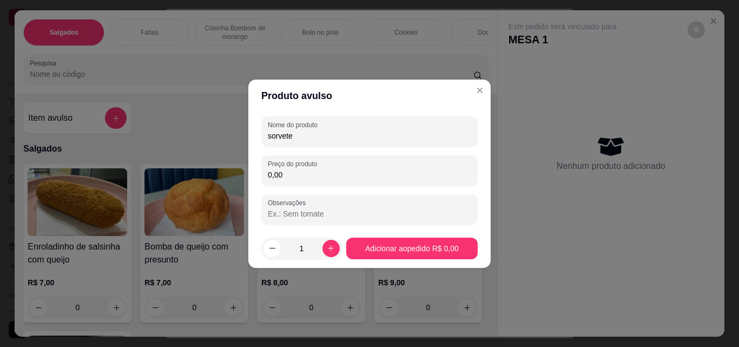
click at [309, 172] on input "0,00" at bounding box center [370, 174] width 204 height 11
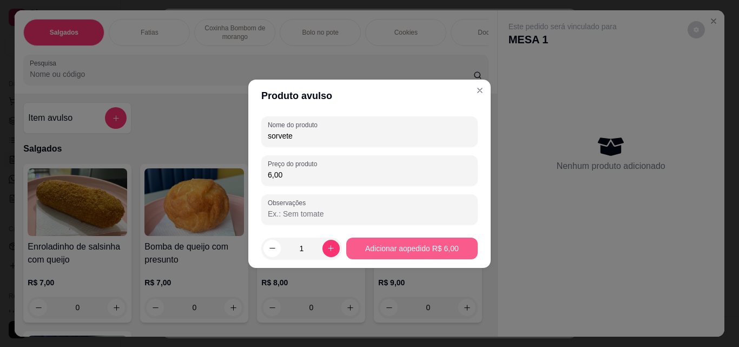
type input "6,00"
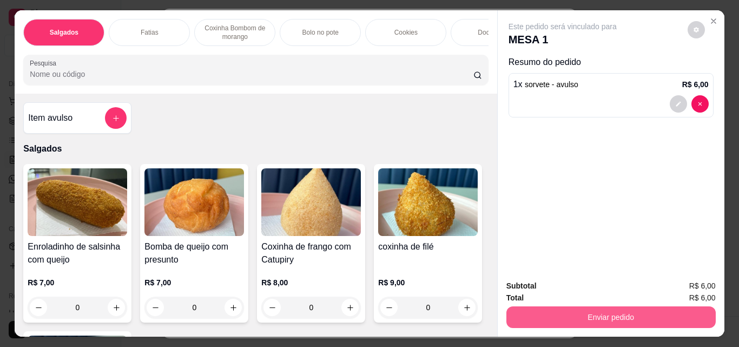
click at [596, 318] on button "Enviar pedido" at bounding box center [611, 317] width 209 height 22
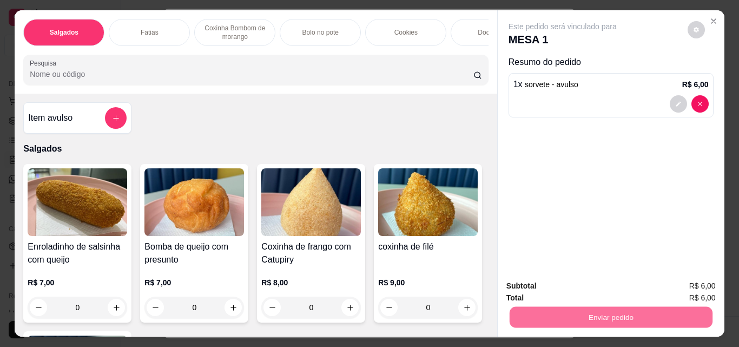
click at [673, 285] on button "Enviar pedido" at bounding box center [688, 286] width 60 height 20
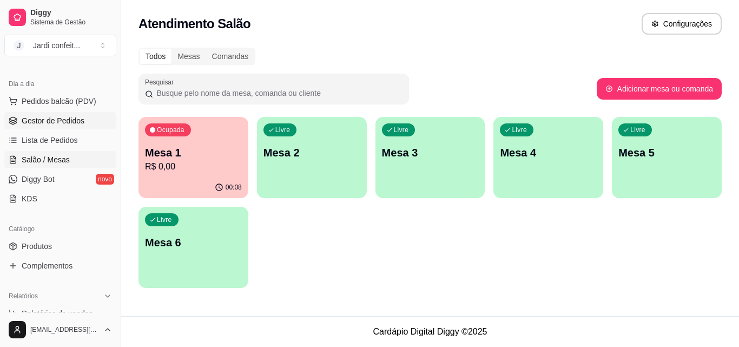
click at [32, 123] on span "Gestor de Pedidos" at bounding box center [53, 120] width 63 height 11
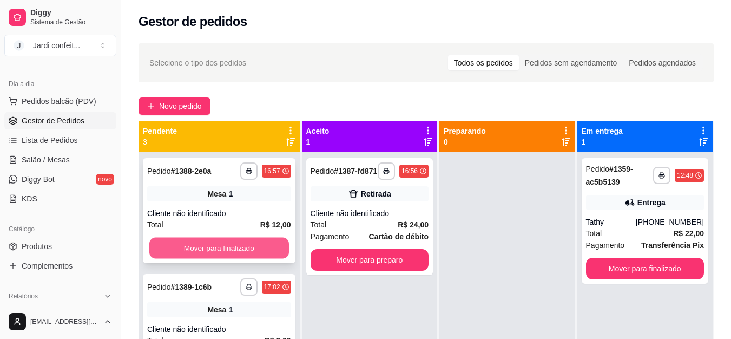
click at [232, 246] on button "Mover para finalizado" at bounding box center [219, 248] width 140 height 21
click at [233, 248] on button "Mover para finalizado" at bounding box center [219, 248] width 140 height 21
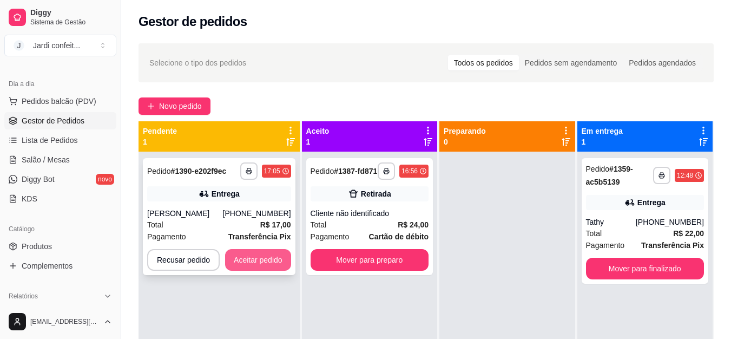
click at [240, 259] on button "Aceitar pedido" at bounding box center [258, 260] width 66 height 22
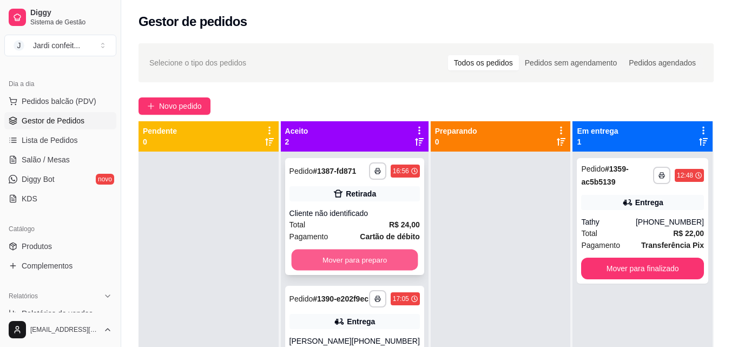
click at [350, 256] on button "Mover para preparo" at bounding box center [354, 260] width 127 height 21
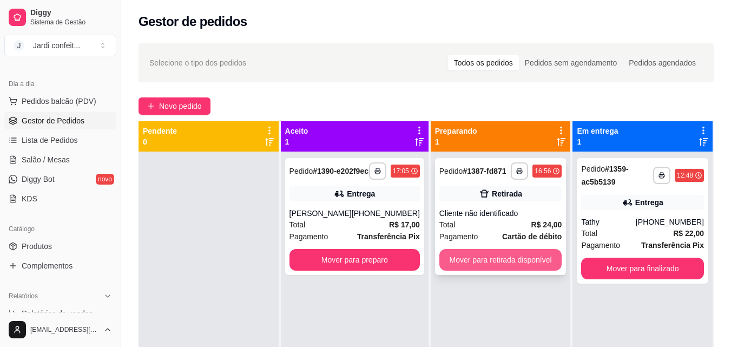
click at [456, 256] on button "Mover para retirada disponível" at bounding box center [500, 260] width 123 height 22
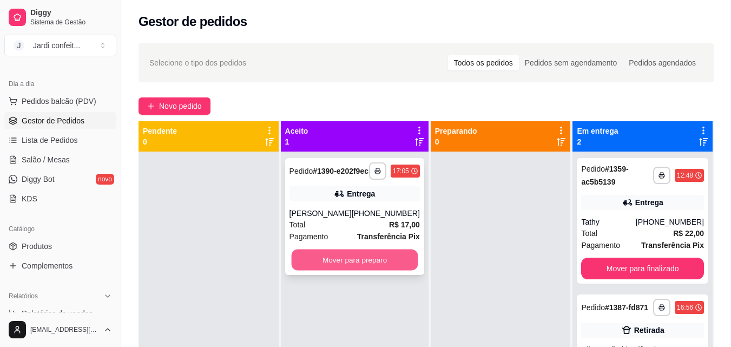
click at [361, 271] on button "Mover para preparo" at bounding box center [354, 260] width 127 height 21
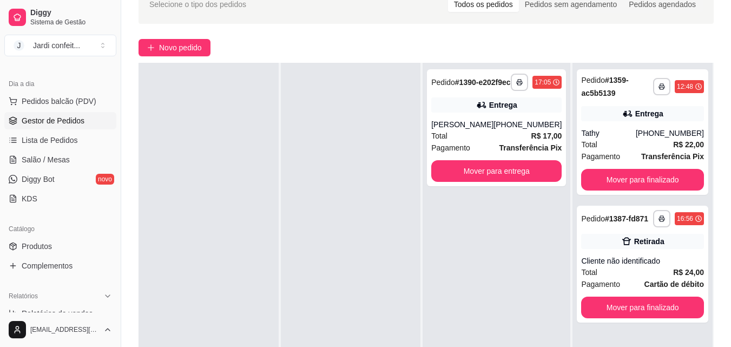
scroll to position [108, 0]
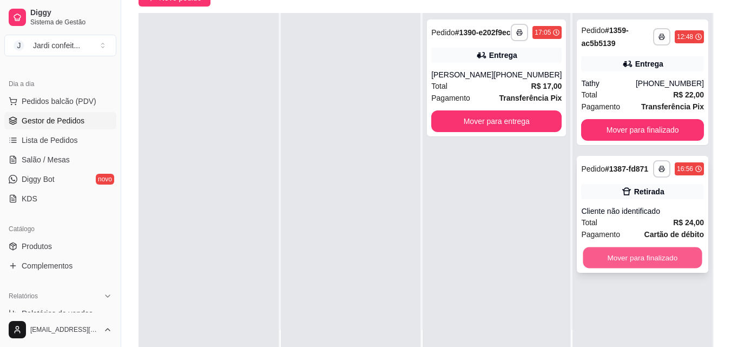
click at [659, 258] on button "Mover para finalizado" at bounding box center [642, 257] width 119 height 21
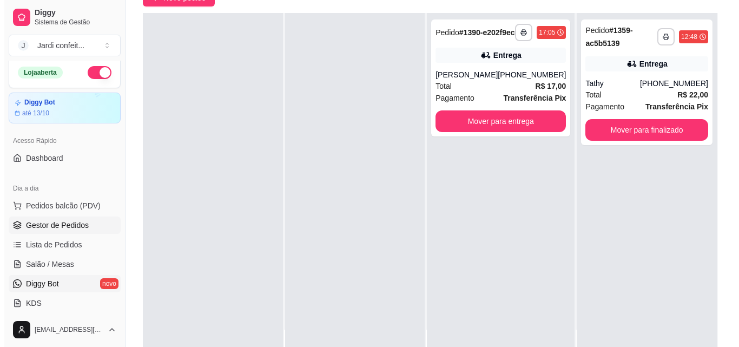
scroll to position [0, 0]
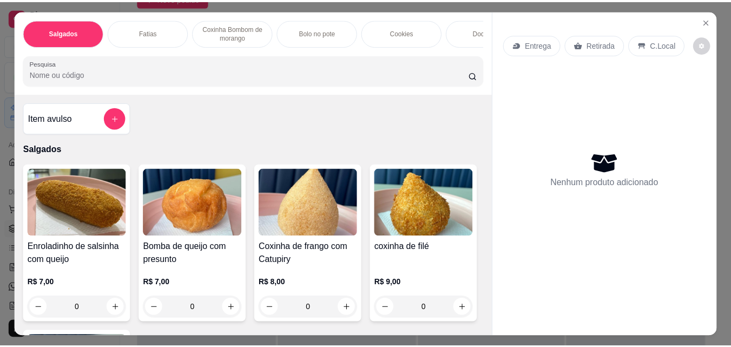
scroll to position [108, 0]
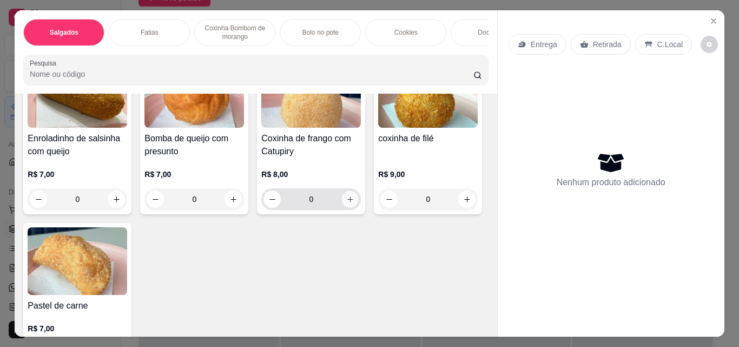
click at [342, 205] on button "increase-product-quantity" at bounding box center [350, 199] width 17 height 17
type input "1"
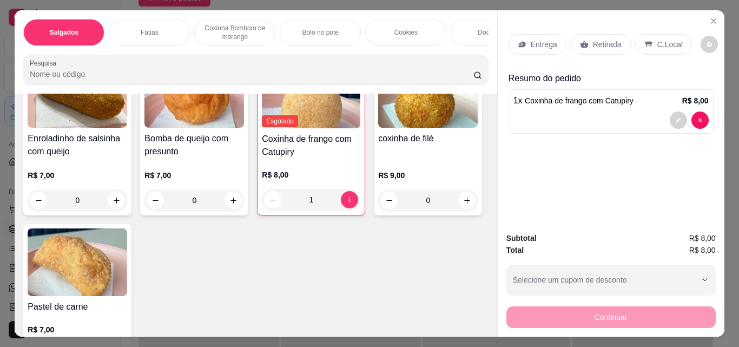
click at [593, 39] on p "Retirada" at bounding box center [607, 44] width 29 height 11
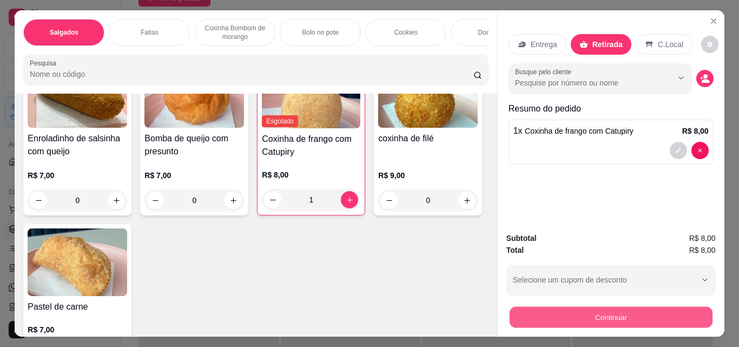
click at [613, 311] on button "Continuar" at bounding box center [610, 316] width 203 height 21
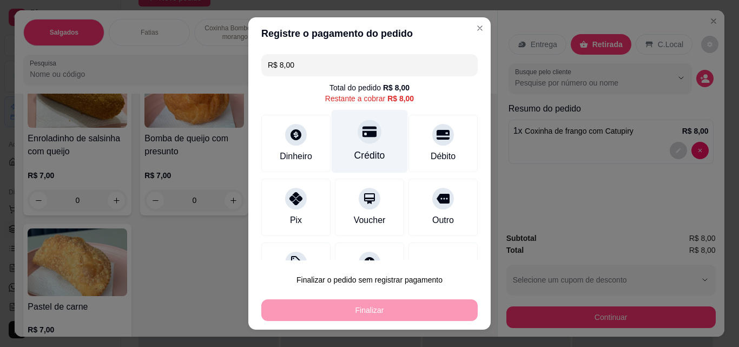
click at [357, 151] on div "Crédito" at bounding box center [370, 155] width 31 height 14
type input "R$ 0,00"
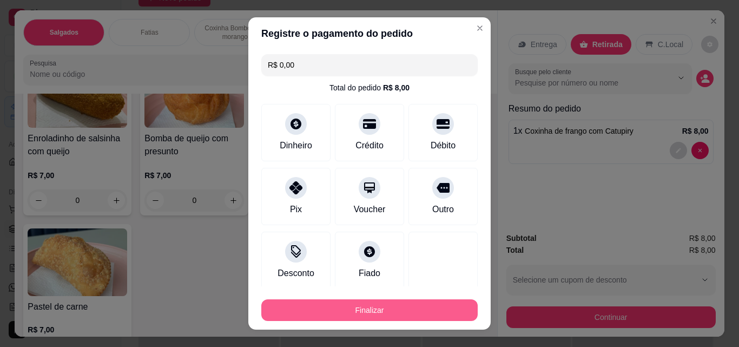
click at [387, 317] on button "Finalizar" at bounding box center [369, 310] width 217 height 22
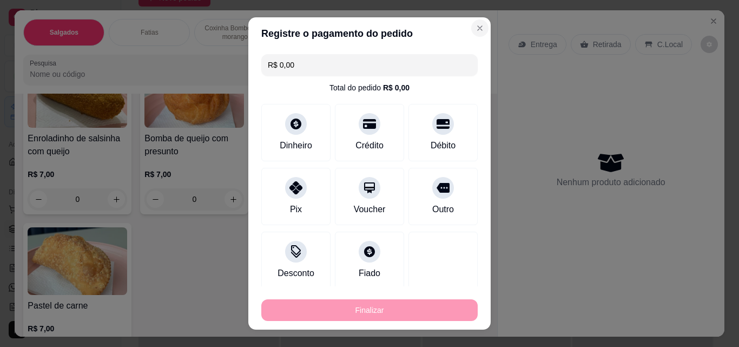
type input "0"
type input "-R$ 8,00"
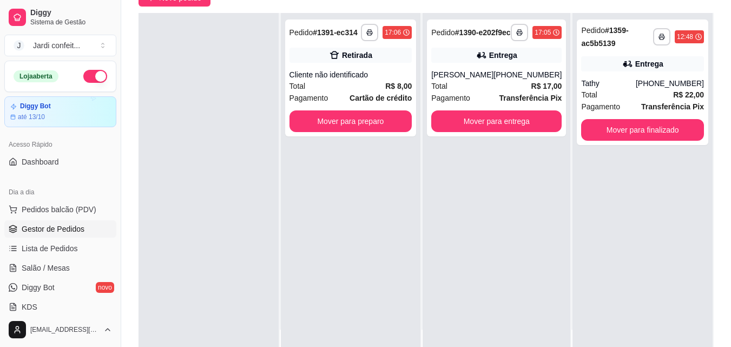
click at [466, 31] on strong "# 1390-e202f9ec" at bounding box center [483, 32] width 56 height 9
click at [73, 264] on link "Salão / Mesas" at bounding box center [60, 267] width 112 height 17
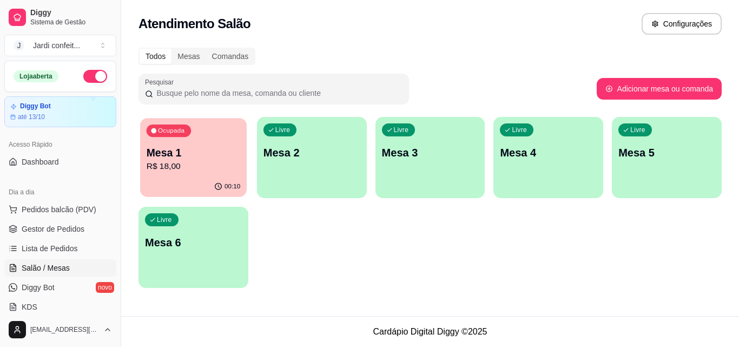
click at [184, 178] on div "00:10" at bounding box center [193, 186] width 107 height 21
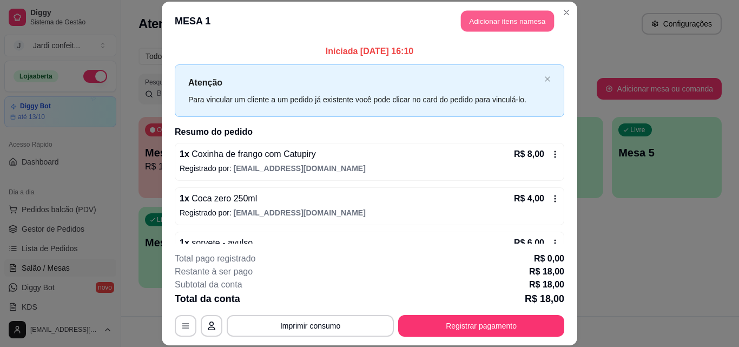
click at [495, 15] on button "Adicionar itens na mesa" at bounding box center [507, 21] width 93 height 21
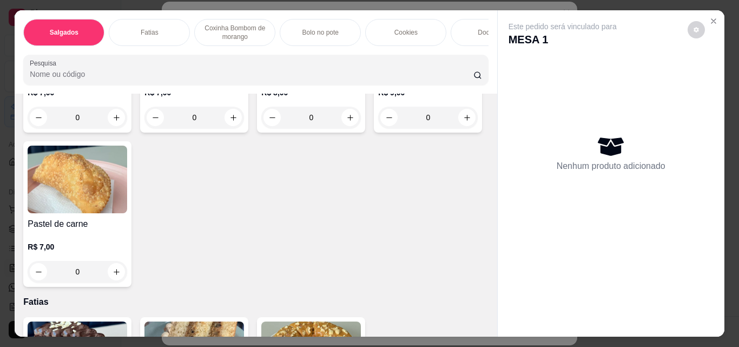
scroll to position [217, 0]
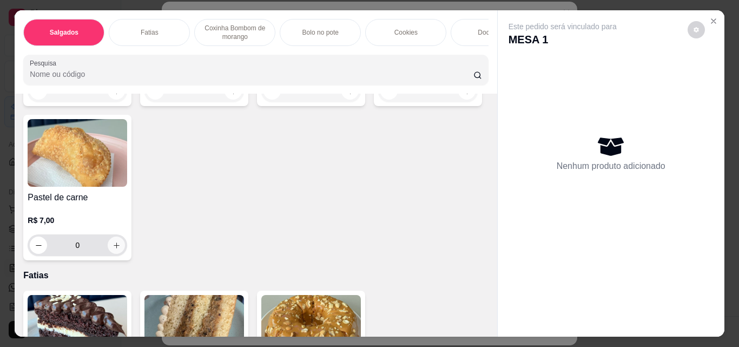
click at [121, 250] on icon "increase-product-quantity" at bounding box center [117, 245] width 8 height 8
type input "1"
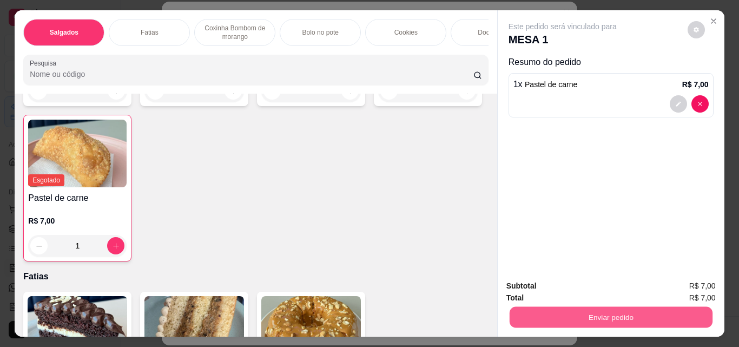
click at [516, 318] on button "Enviar pedido" at bounding box center [610, 316] width 203 height 21
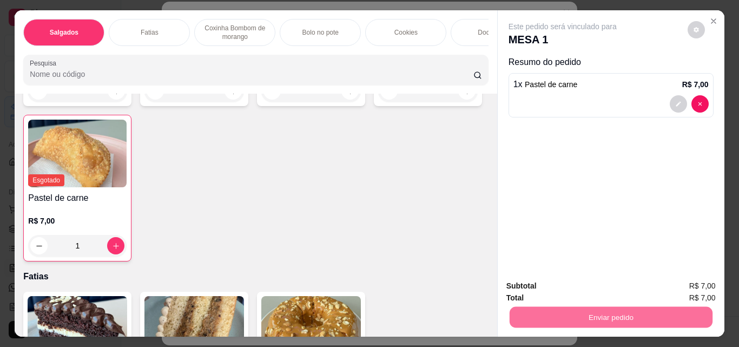
click at [677, 286] on button "Enviar pedido" at bounding box center [687, 286] width 61 height 21
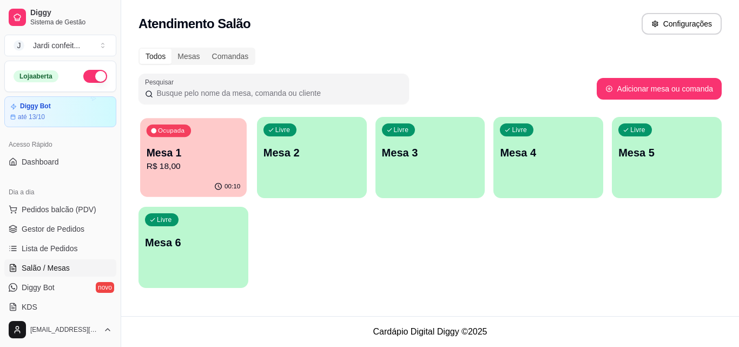
click at [221, 163] on p "R$ 18,00" at bounding box center [194, 166] width 94 height 12
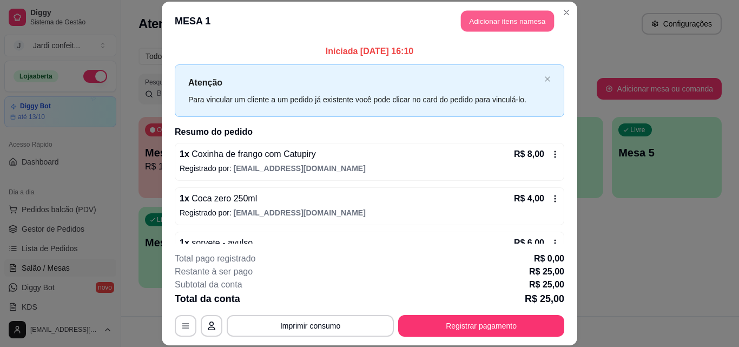
click at [500, 22] on button "Adicionar itens na mesa" at bounding box center [507, 21] width 93 height 21
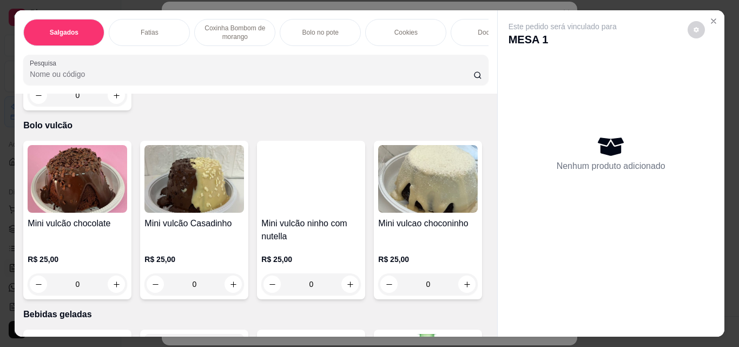
scroll to position [2057, 0]
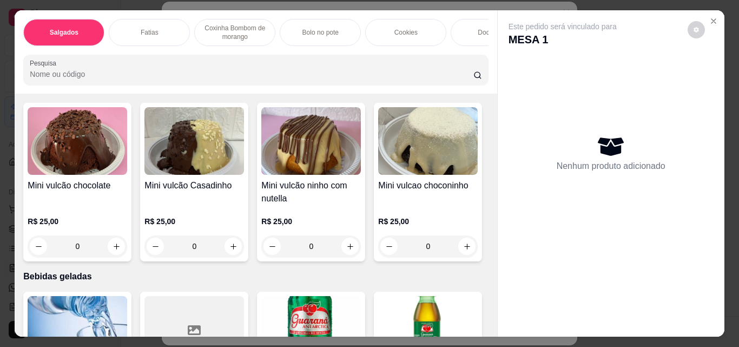
click at [114, 62] on icon "increase-product-quantity" at bounding box center [117, 58] width 8 height 8
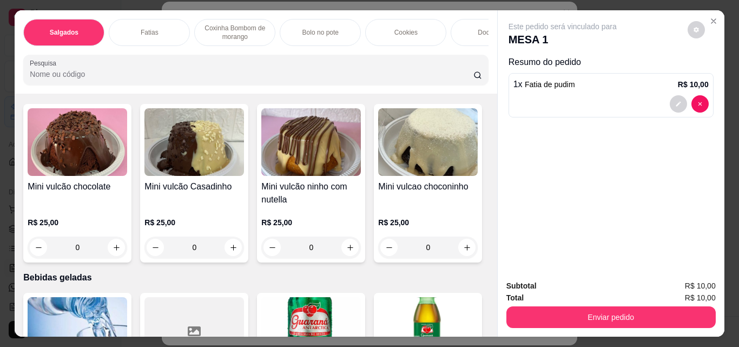
type input "1"
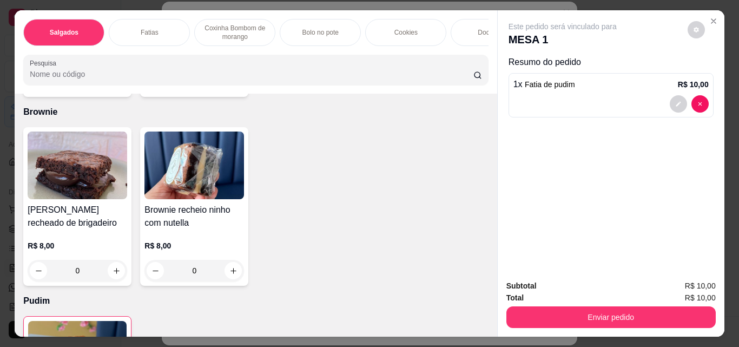
scroll to position [1678, 0]
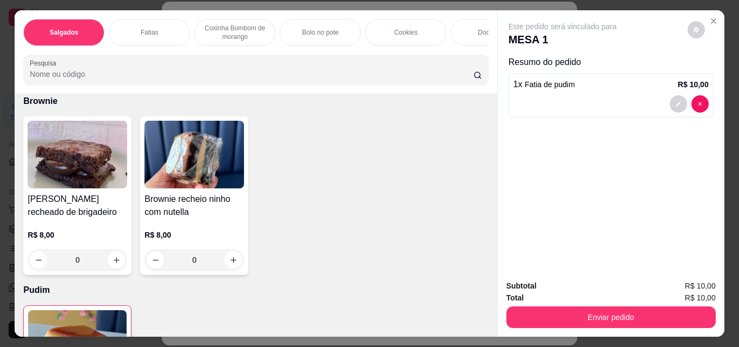
click at [125, 80] on button "increase-product-quantity" at bounding box center [116, 71] width 17 height 17
type input "1"
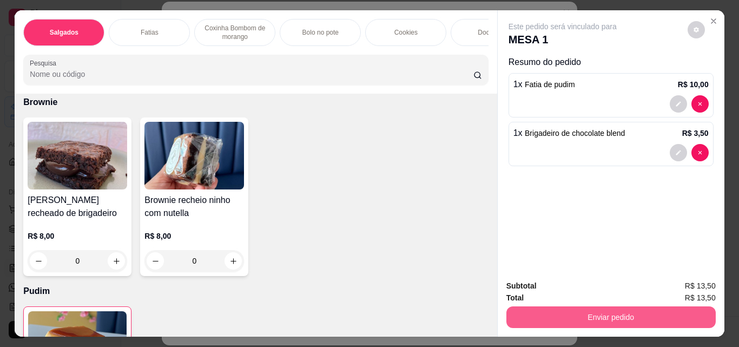
click at [621, 316] on button "Enviar pedido" at bounding box center [611, 317] width 209 height 22
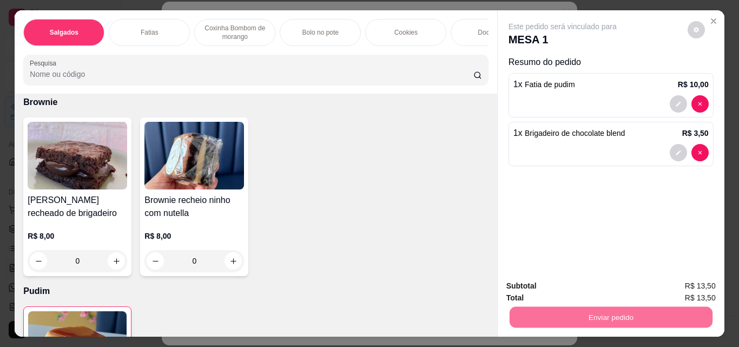
click at [694, 278] on button "Enviar pedido" at bounding box center [688, 286] width 60 height 20
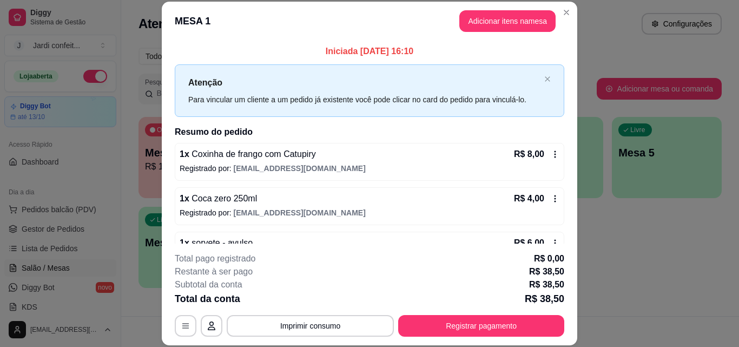
scroll to position [108, 0]
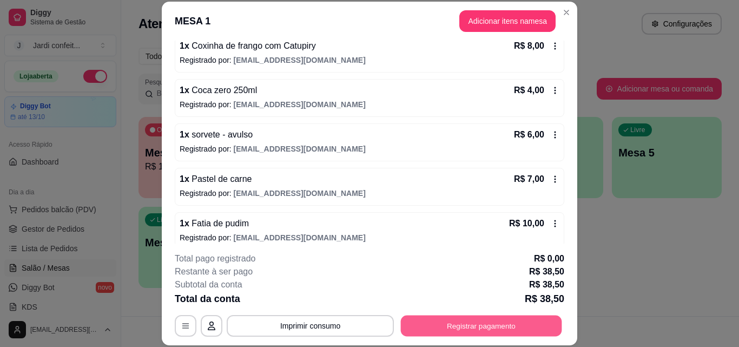
click at [450, 320] on button "Registrar pagamento" at bounding box center [481, 325] width 161 height 21
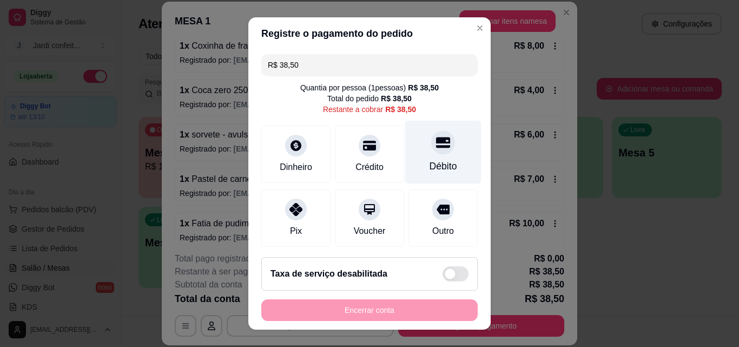
click at [431, 149] on div at bounding box center [443, 142] width 24 height 24
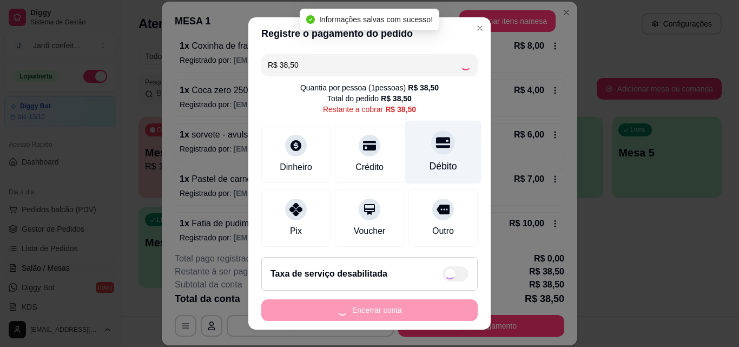
type input "R$ 0,00"
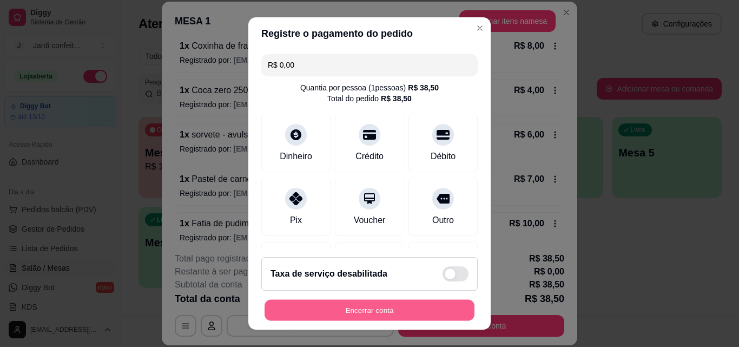
click at [398, 308] on button "Encerrar conta" at bounding box center [370, 310] width 210 height 21
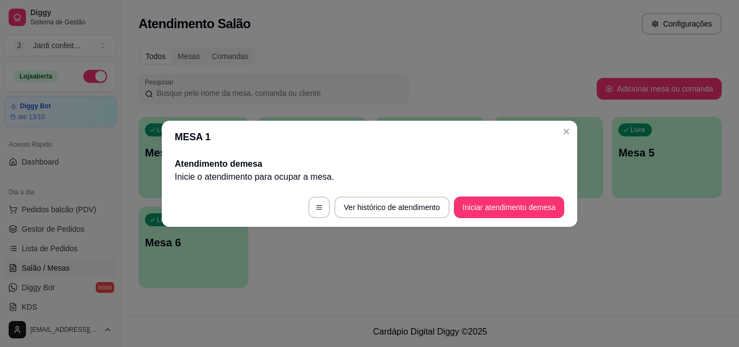
scroll to position [0, 0]
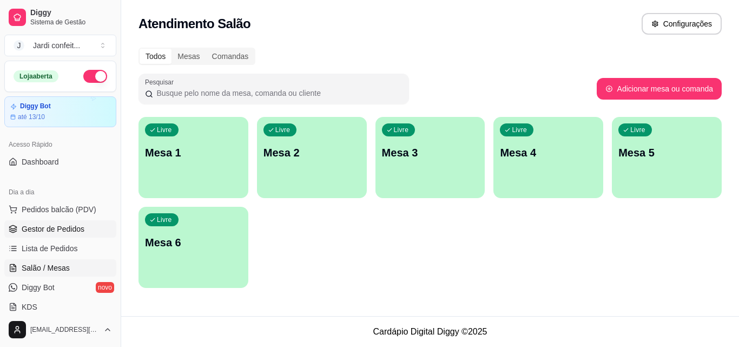
click at [68, 227] on span "Gestor de Pedidos" at bounding box center [53, 229] width 63 height 11
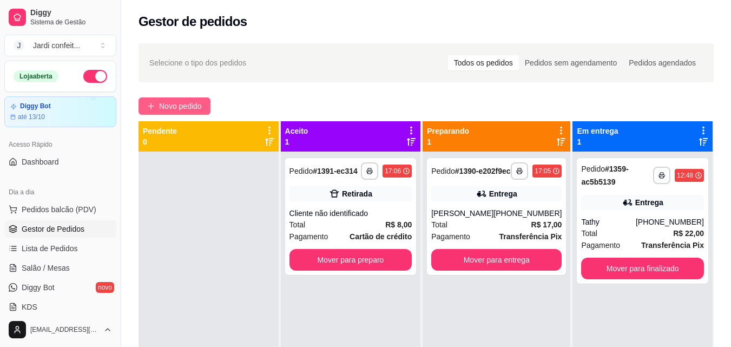
click at [199, 103] on span "Novo pedido" at bounding box center [180, 106] width 43 height 12
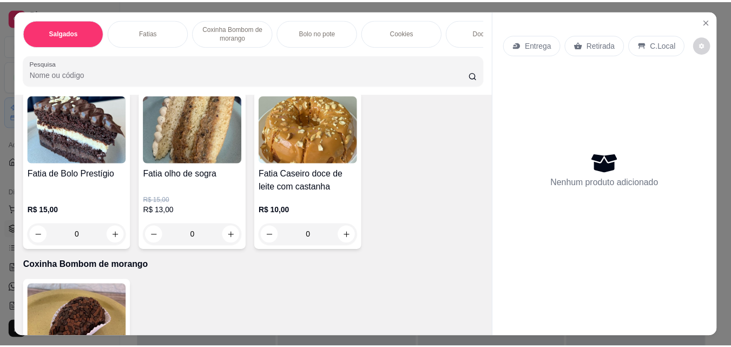
scroll to position [379, 0]
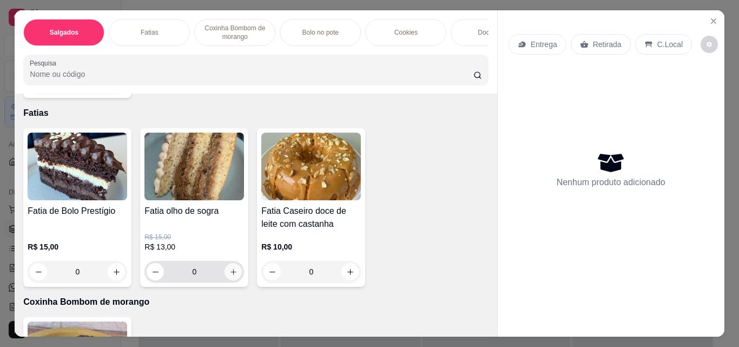
click at [232, 272] on icon "increase-product-quantity" at bounding box center [233, 272] width 8 height 8
type input "1"
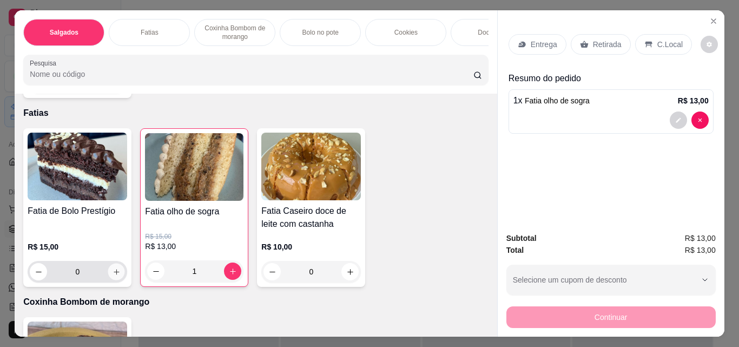
click at [115, 273] on icon "increase-product-quantity" at bounding box center [117, 272] width 8 height 8
type input "1"
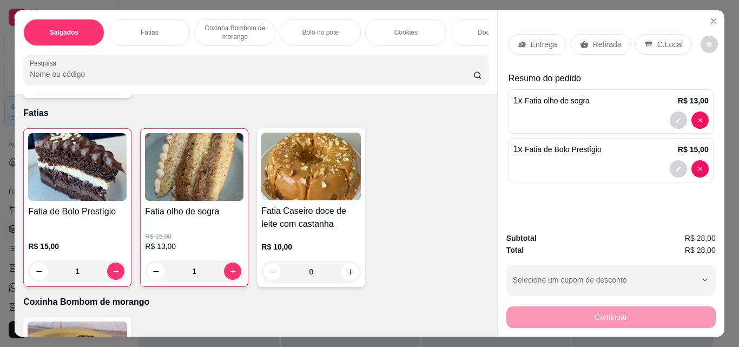
click at [599, 39] on p "Retirada" at bounding box center [607, 44] width 29 height 11
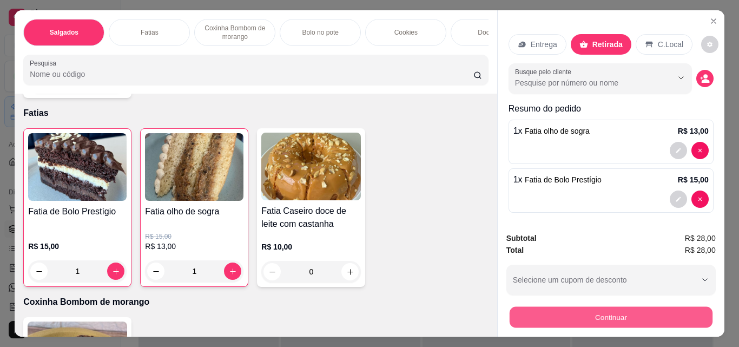
click at [638, 309] on button "Continuar" at bounding box center [610, 316] width 203 height 21
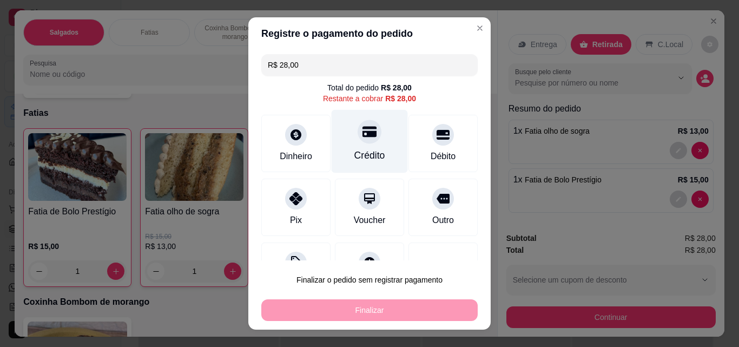
click at [364, 137] on icon at bounding box center [370, 131] width 14 height 14
type input "R$ 0,00"
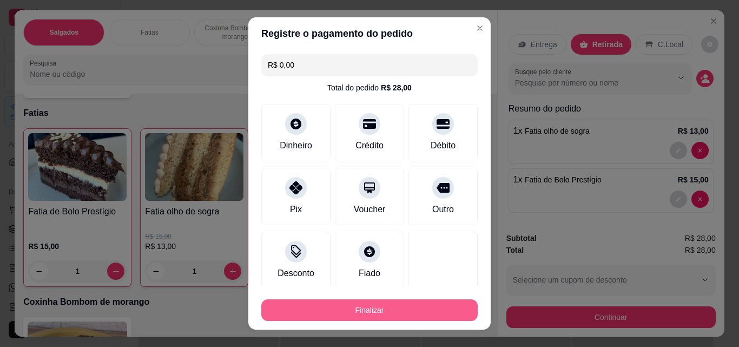
click at [432, 311] on button "Finalizar" at bounding box center [369, 310] width 217 height 22
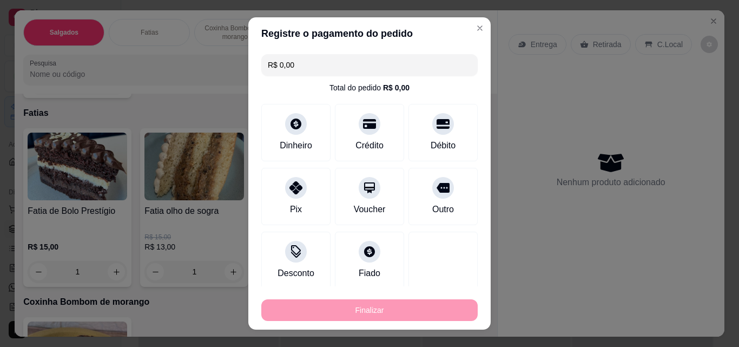
type input "0"
type input "-R$ 28,00"
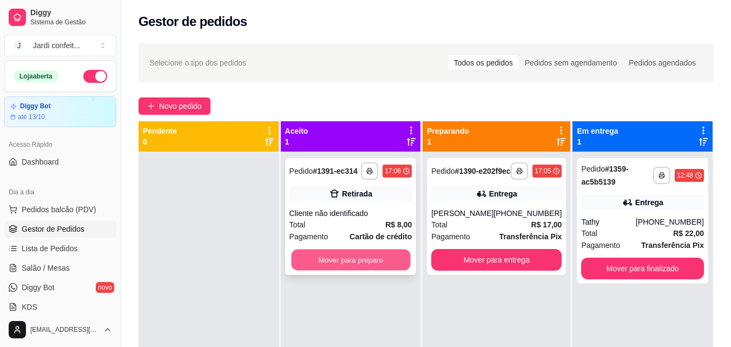
click at [369, 253] on button "Mover para preparo" at bounding box center [350, 260] width 119 height 21
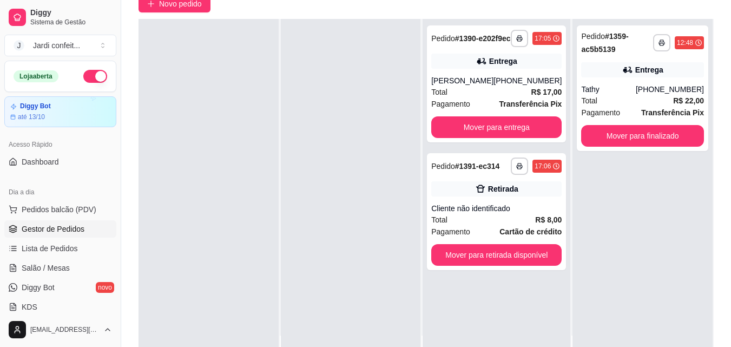
scroll to position [162, 0]
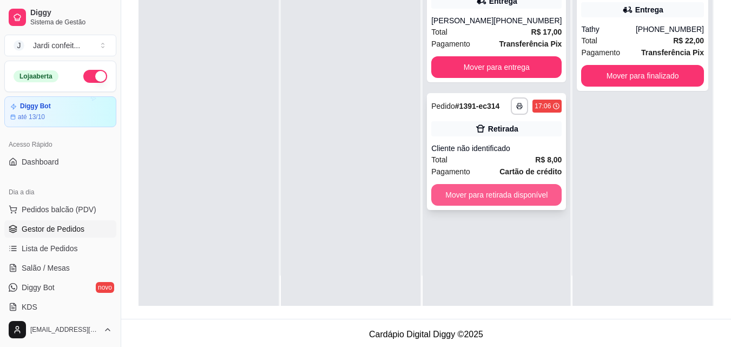
click at [539, 206] on button "Mover para retirada disponível" at bounding box center [496, 195] width 130 height 22
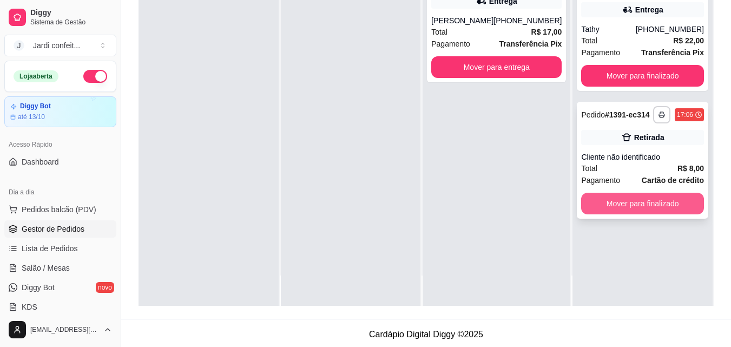
click at [624, 202] on button "Mover para finalizado" at bounding box center [642, 204] width 123 height 22
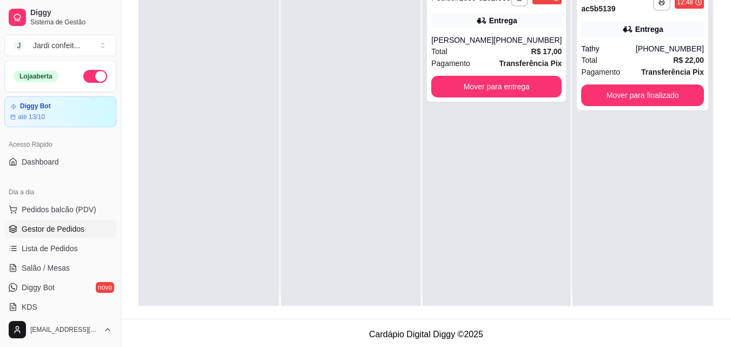
scroll to position [0, 0]
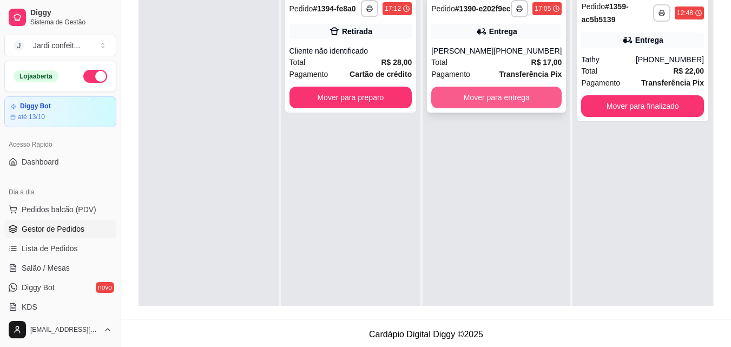
click at [513, 104] on button "Mover para entrega" at bounding box center [496, 98] width 130 height 22
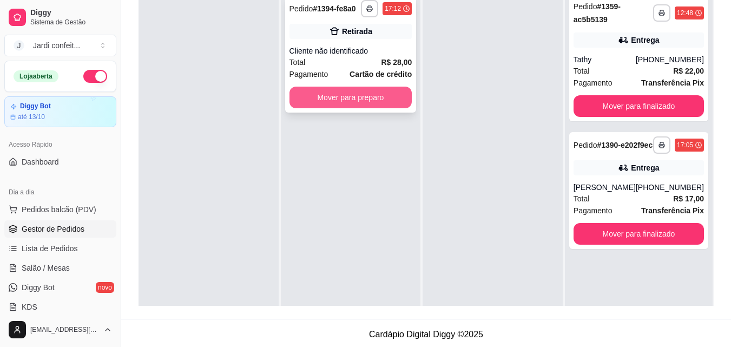
click at [344, 96] on button "Mover para preparo" at bounding box center [351, 98] width 123 height 22
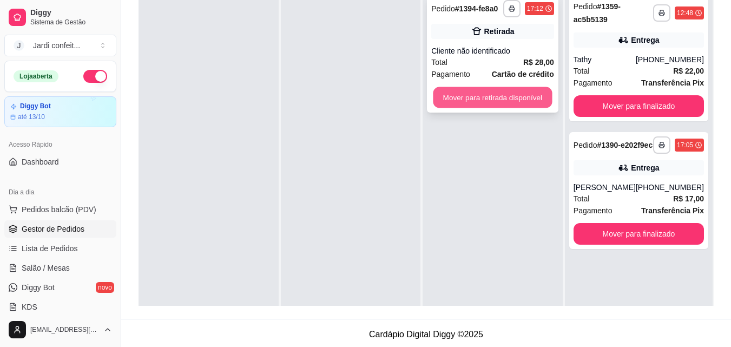
click at [468, 99] on button "Mover para retirada disponível" at bounding box center [493, 97] width 119 height 21
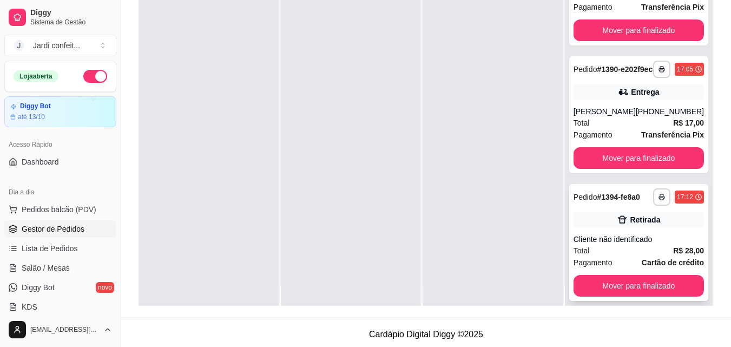
scroll to position [30, 0]
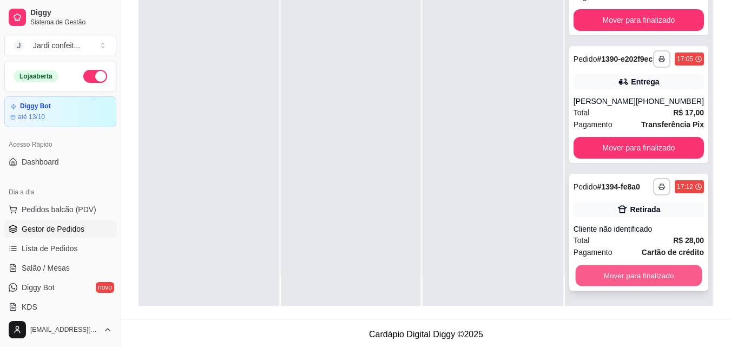
click at [614, 275] on button "Mover para finalizado" at bounding box center [638, 275] width 127 height 21
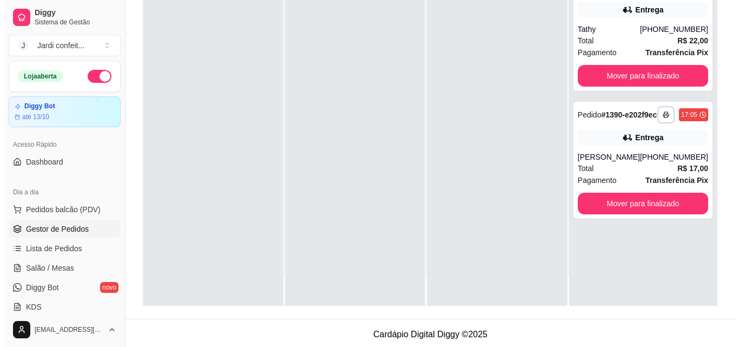
scroll to position [0, 0]
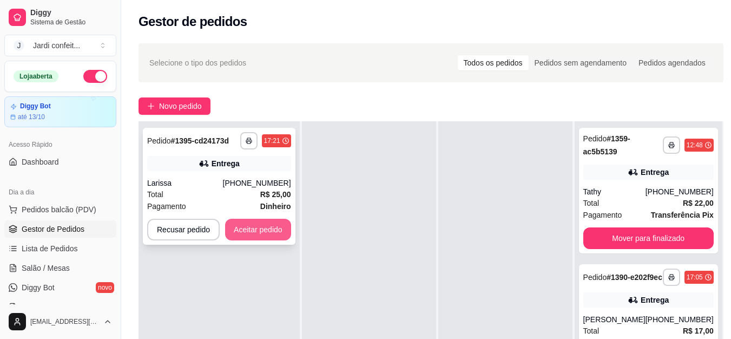
click at [265, 226] on button "Aceitar pedido" at bounding box center [258, 230] width 66 height 22
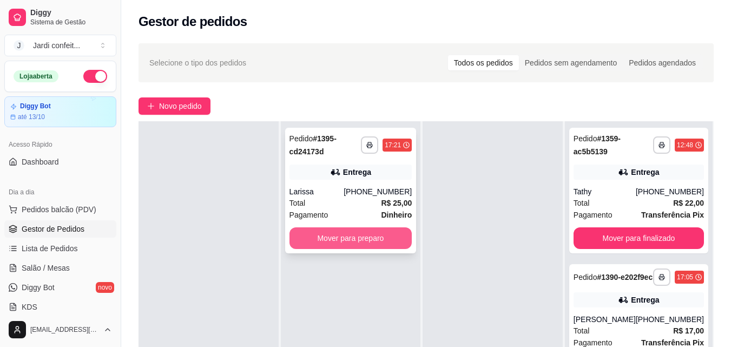
click at [317, 231] on button "Mover para preparo" at bounding box center [351, 238] width 123 height 22
click at [320, 235] on button "Mover para preparo" at bounding box center [351, 238] width 123 height 22
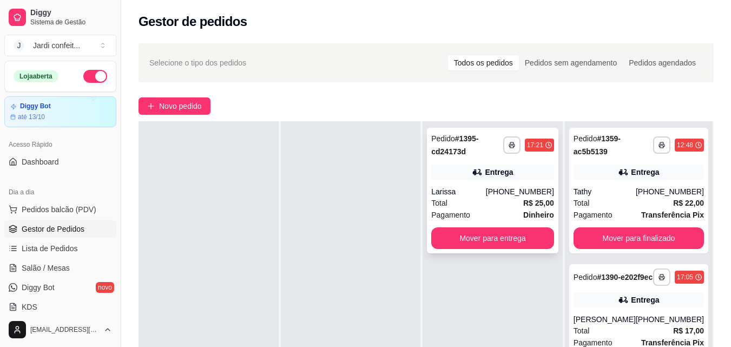
click at [497, 202] on div "Total R$ 25,00" at bounding box center [492, 203] width 123 height 12
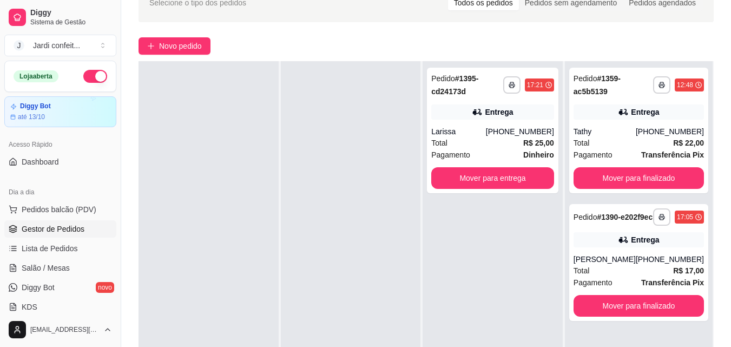
scroll to position [162, 0]
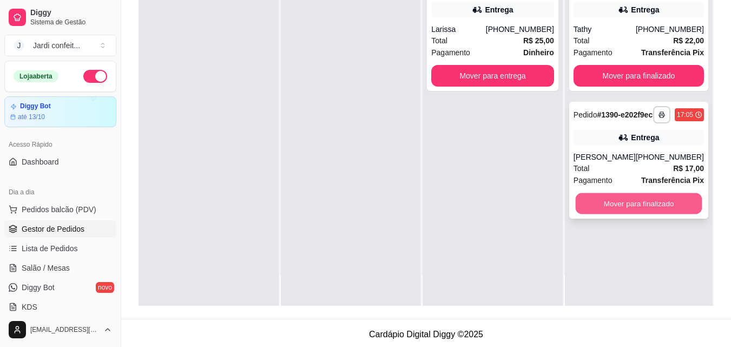
click at [632, 212] on button "Mover para finalizado" at bounding box center [638, 203] width 127 height 21
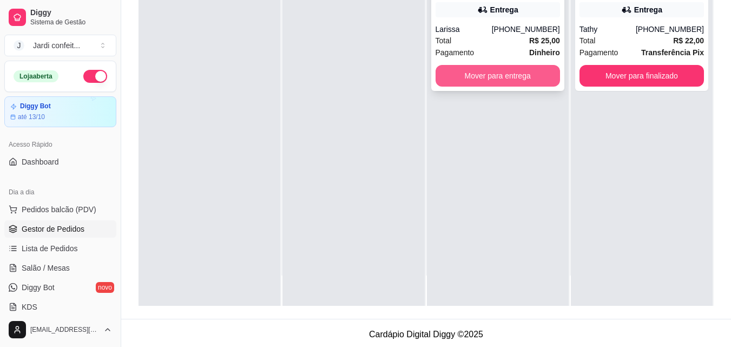
click at [458, 74] on button "Mover para entrega" at bounding box center [498, 76] width 124 height 22
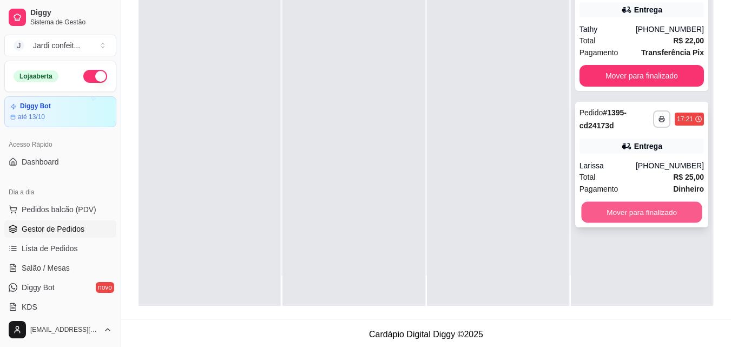
click at [600, 209] on button "Mover para finalizado" at bounding box center [641, 212] width 121 height 21
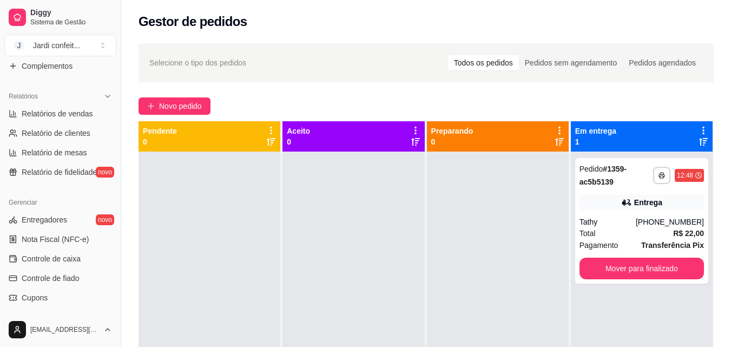
scroll to position [325, 0]
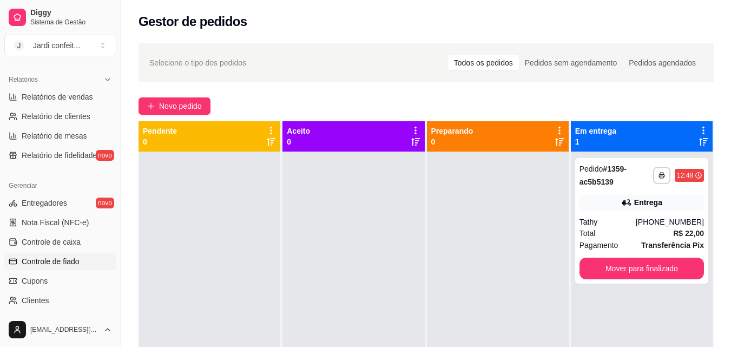
click at [52, 259] on span "Controle de fiado" at bounding box center [51, 261] width 58 height 11
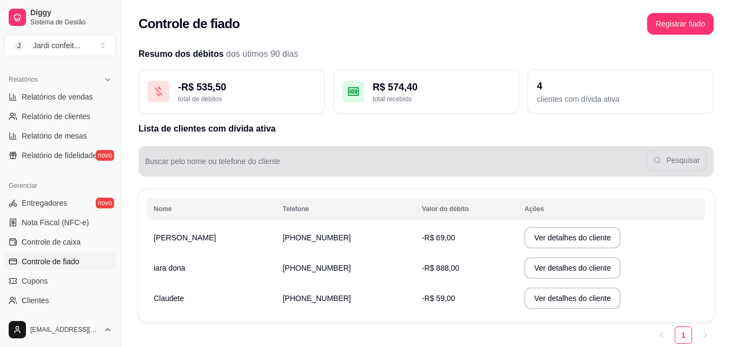
drag, startPoint x: 239, startPoint y: 165, endPoint x: 244, endPoint y: 173, distance: 9.5
click at [244, 173] on div "Buscar pelo nome ou telefone do cliente Pesquisar" at bounding box center [426, 161] width 575 height 30
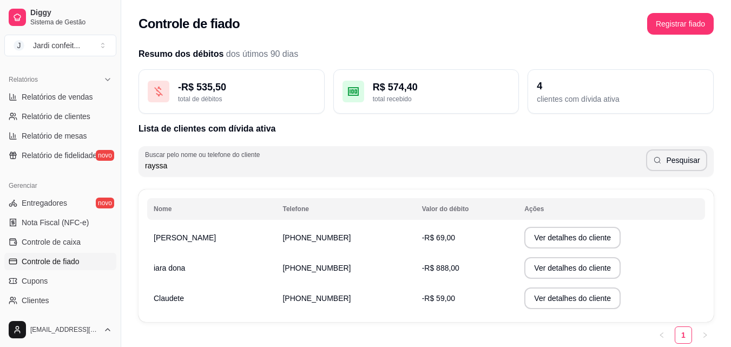
type input "rayssa"
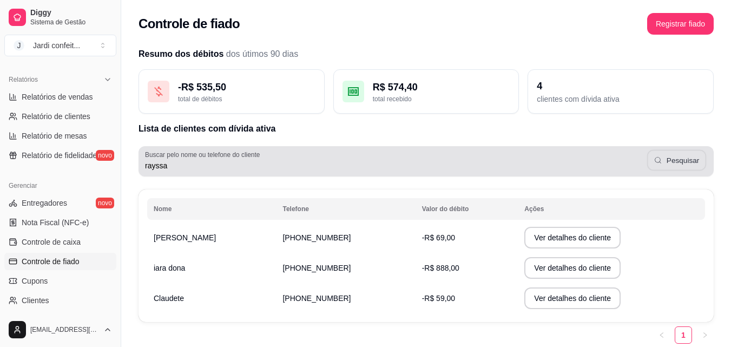
click at [691, 168] on button "Pesquisar" at bounding box center [676, 160] width 59 height 21
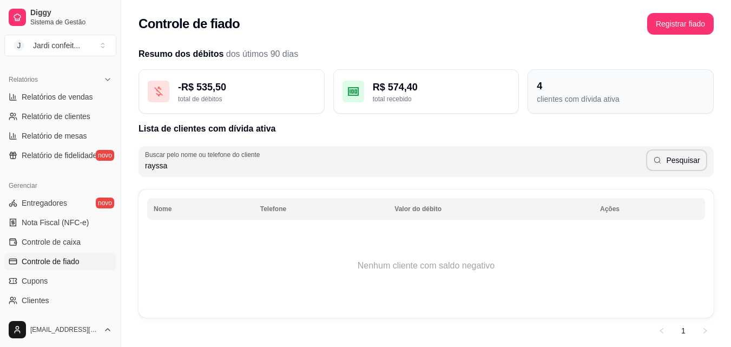
click at [602, 88] on div "4" at bounding box center [621, 85] width 168 height 15
click at [646, 81] on div "4" at bounding box center [621, 85] width 168 height 15
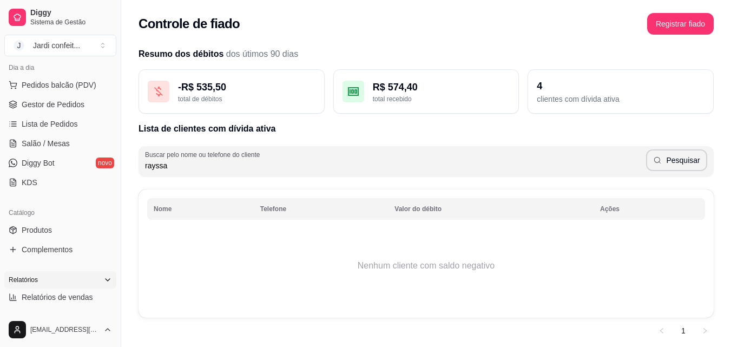
scroll to position [108, 0]
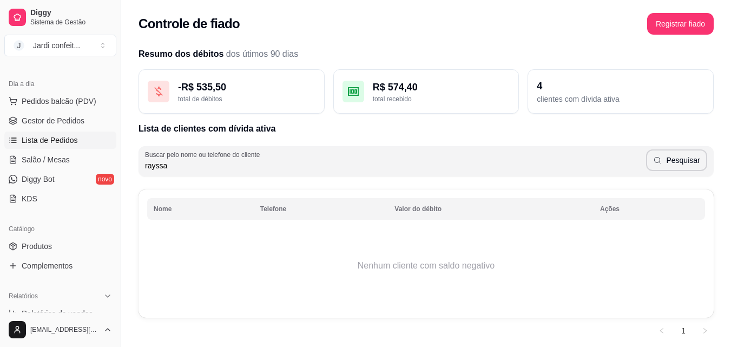
click at [58, 143] on span "Lista de Pedidos" at bounding box center [50, 140] width 56 height 11
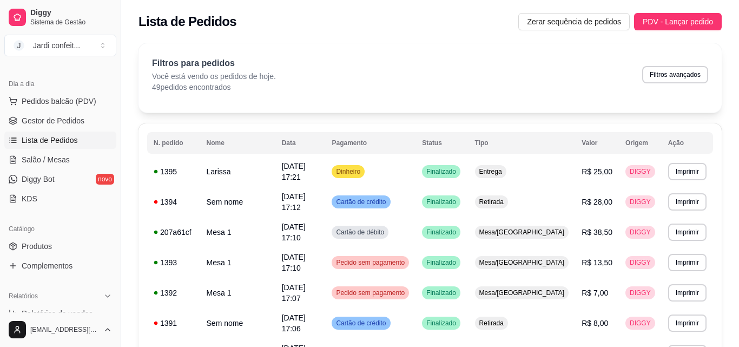
drag, startPoint x: 69, startPoint y: 121, endPoint x: 114, endPoint y: 134, distance: 46.2
click at [69, 121] on span "Gestor de Pedidos" at bounding box center [53, 120] width 63 height 11
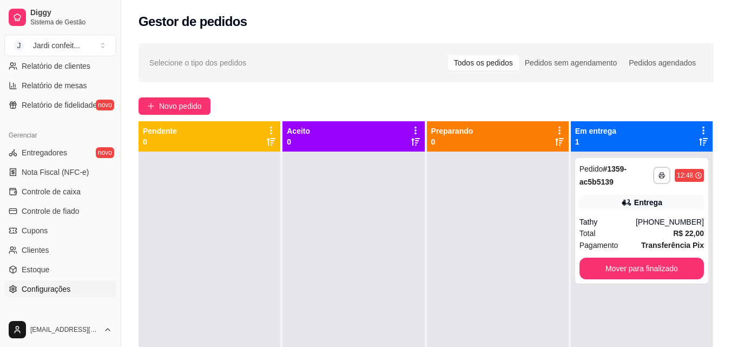
scroll to position [379, 0]
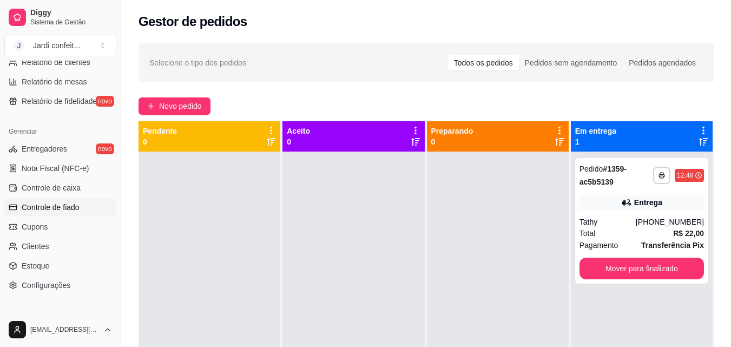
click at [49, 202] on span "Controle de fiado" at bounding box center [51, 207] width 58 height 11
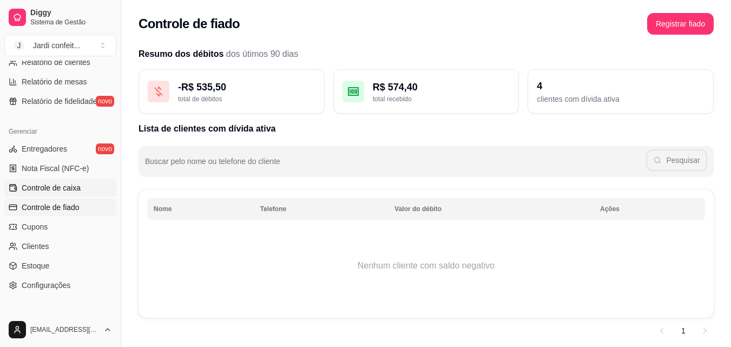
click at [49, 194] on link "Controle de caixa" at bounding box center [60, 187] width 112 height 17
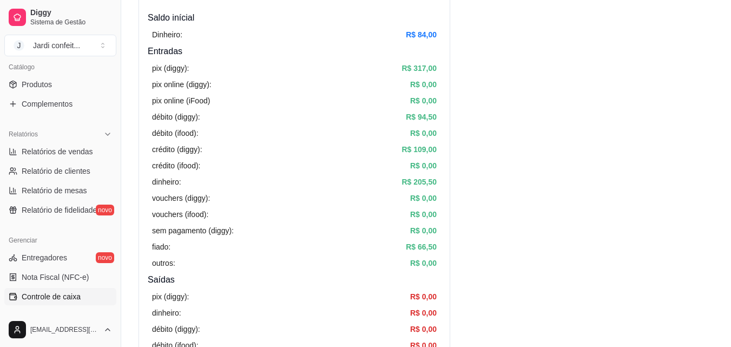
scroll to position [270, 0]
click at [74, 170] on span "Relatório de clientes" at bounding box center [56, 171] width 69 height 11
select select "30"
select select "HIGHEST_TOTAL_SPENT_WITH_ORDERS"
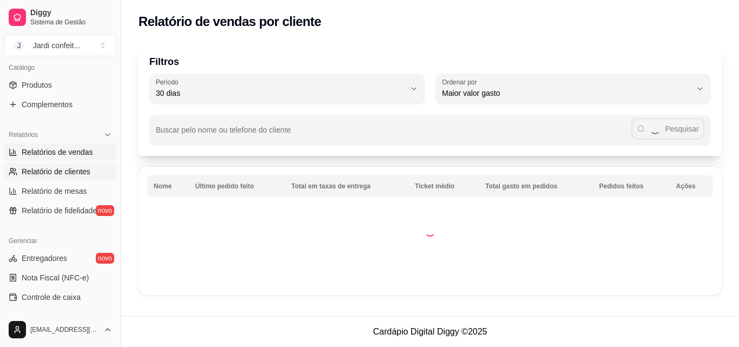
click at [87, 147] on span "Relatórios de vendas" at bounding box center [57, 152] width 71 height 11
select select "ALL"
select select "0"
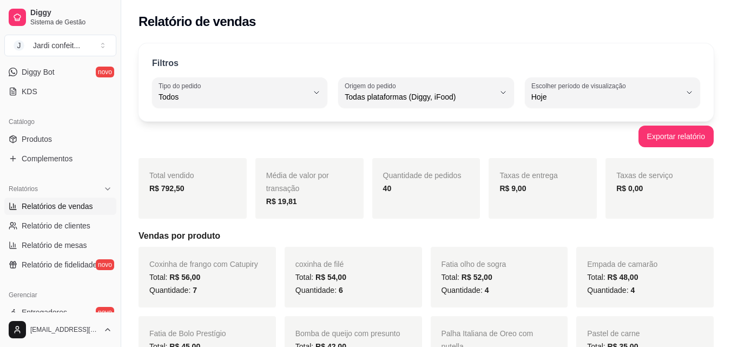
scroll to position [53, 0]
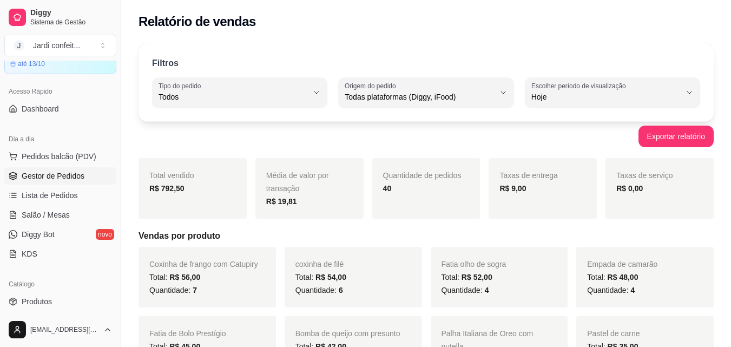
click at [63, 181] on span "Gestor de Pedidos" at bounding box center [53, 175] width 63 height 11
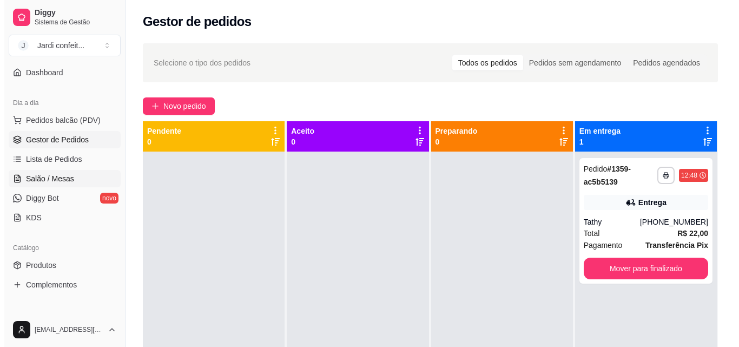
scroll to position [108, 0]
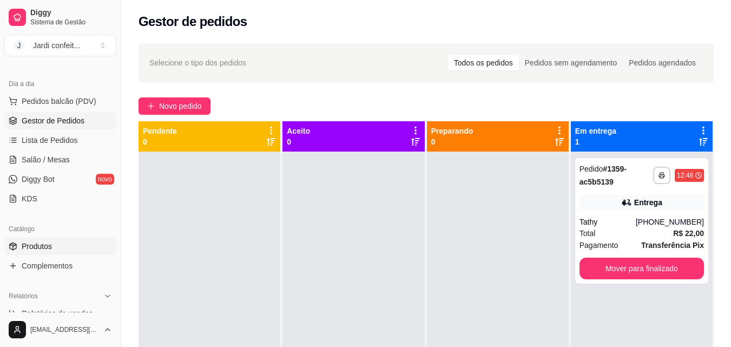
click at [66, 241] on link "Produtos" at bounding box center [60, 246] width 112 height 17
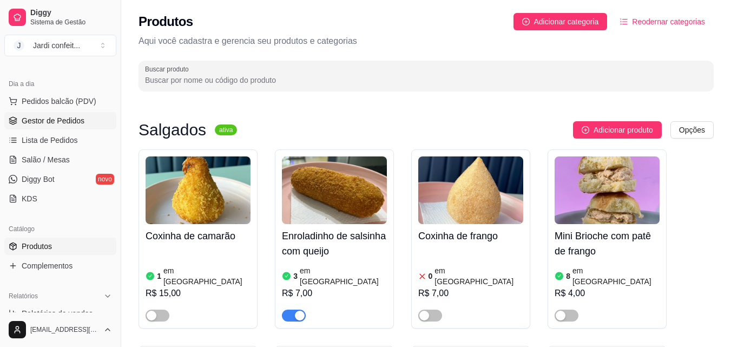
click at [78, 120] on span "Gestor de Pedidos" at bounding box center [53, 120] width 63 height 11
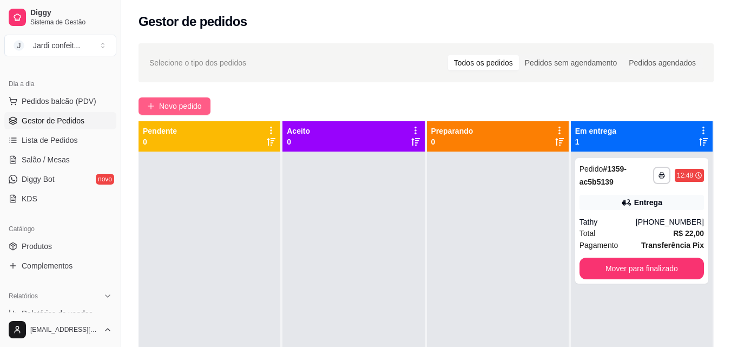
click at [191, 108] on span "Novo pedido" at bounding box center [180, 106] width 43 height 12
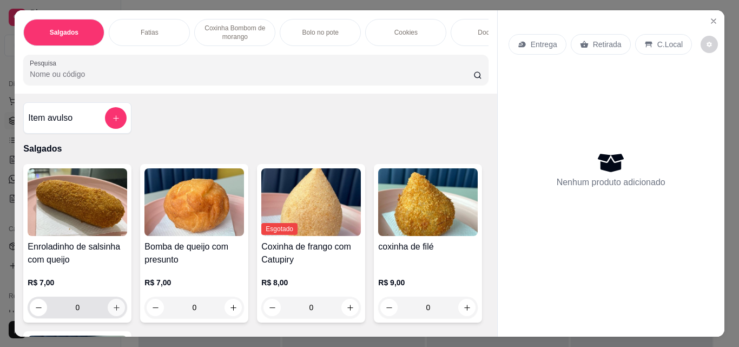
click at [108, 310] on button "increase-product-quantity" at bounding box center [116, 307] width 17 height 17
type input "3"
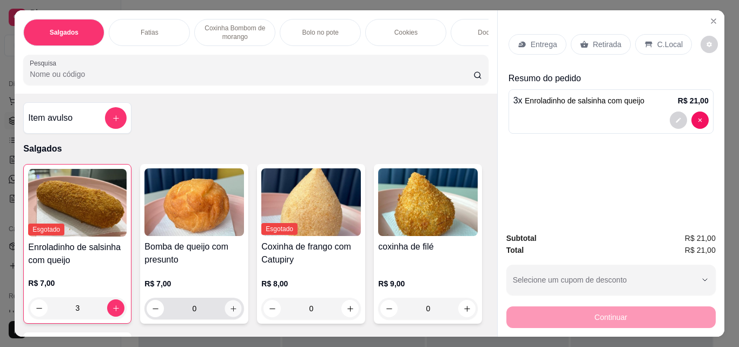
click at [237, 308] on button "increase-product-quantity" at bounding box center [233, 308] width 17 height 17
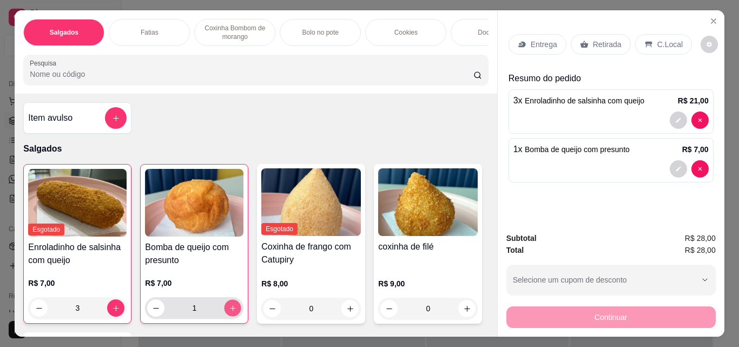
click at [237, 308] on div "1" at bounding box center [194, 308] width 94 height 22
type input "2"
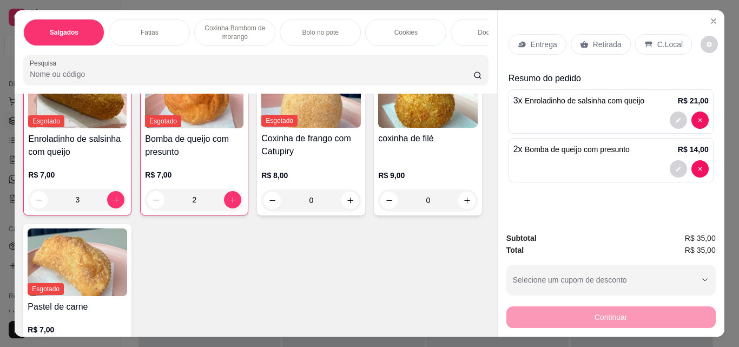
scroll to position [162, 0]
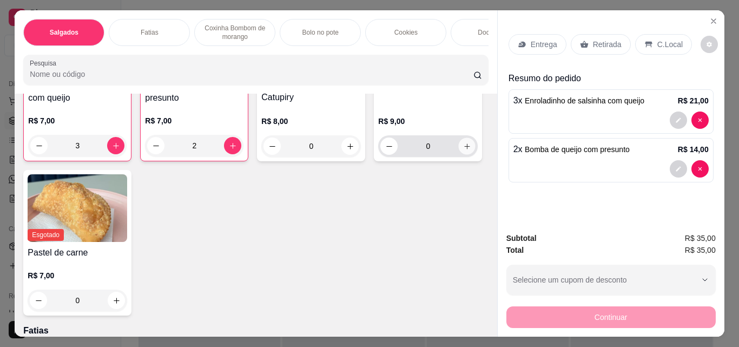
click at [459, 155] on button "increase-product-quantity" at bounding box center [467, 146] width 17 height 17
type input "1"
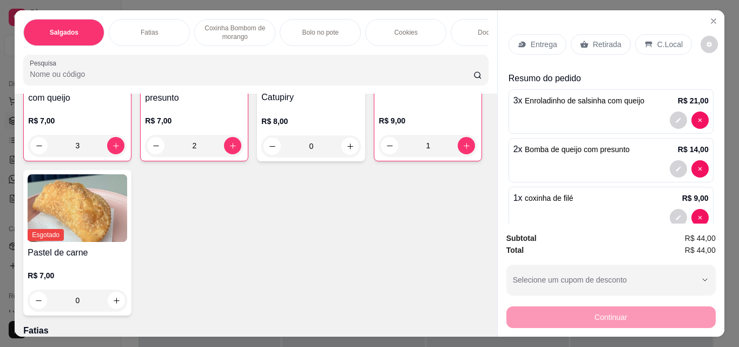
click at [609, 39] on p "Retirada" at bounding box center [607, 44] width 29 height 11
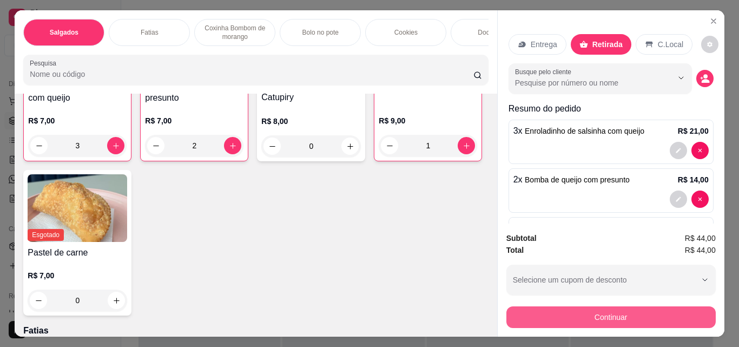
click at [626, 306] on button "Continuar" at bounding box center [611, 317] width 209 height 22
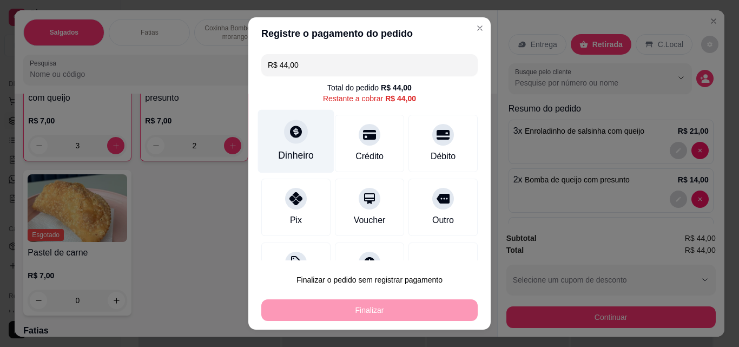
click at [307, 152] on div "Dinheiro" at bounding box center [296, 155] width 36 height 14
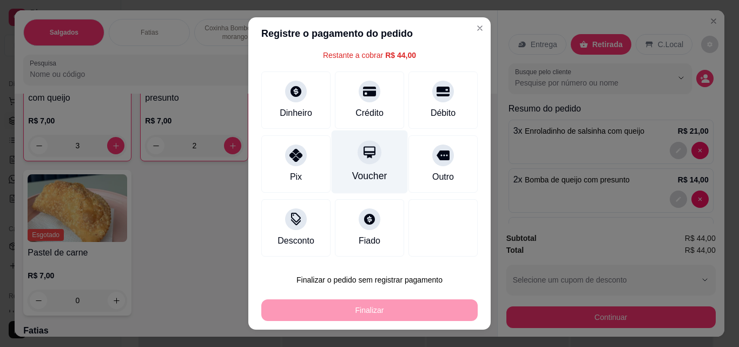
scroll to position [44, 0]
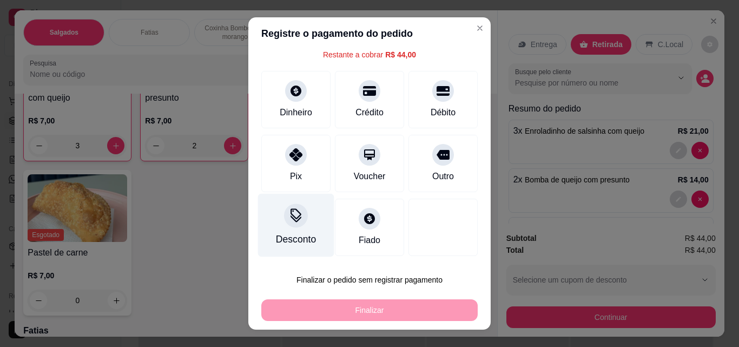
click at [294, 232] on div "Desconto" at bounding box center [296, 239] width 40 height 14
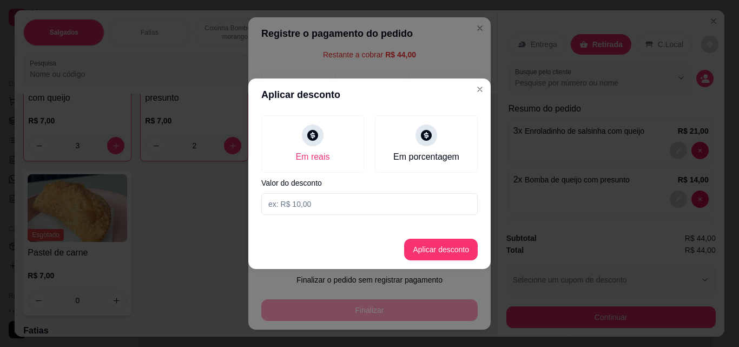
click at [346, 198] on input at bounding box center [369, 204] width 217 height 22
type input "12,00"
click at [428, 251] on button "Aplicar desconto" at bounding box center [441, 249] width 71 height 21
type input "R$ 32,00"
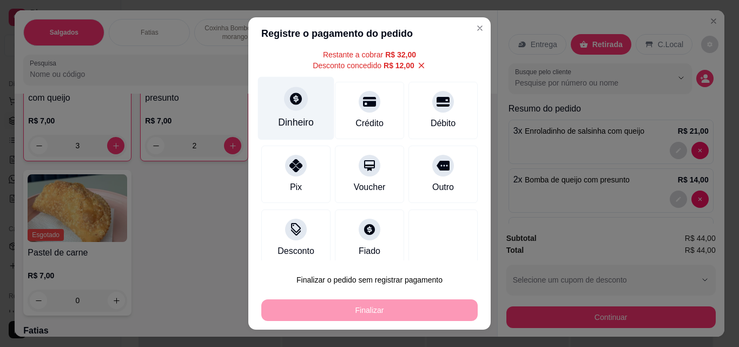
click at [284, 106] on div at bounding box center [296, 99] width 24 height 24
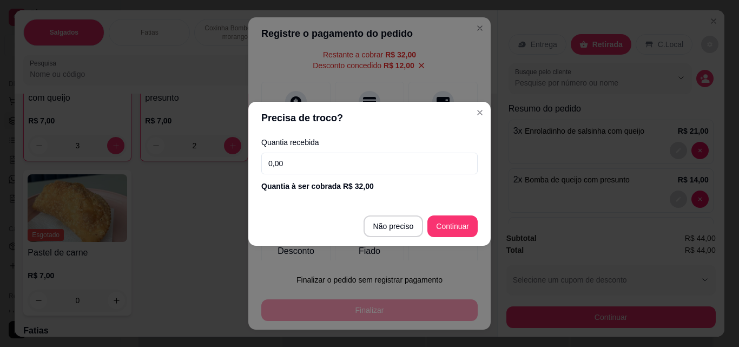
click at [329, 167] on input "0,00" at bounding box center [369, 164] width 217 height 22
type input "32,00"
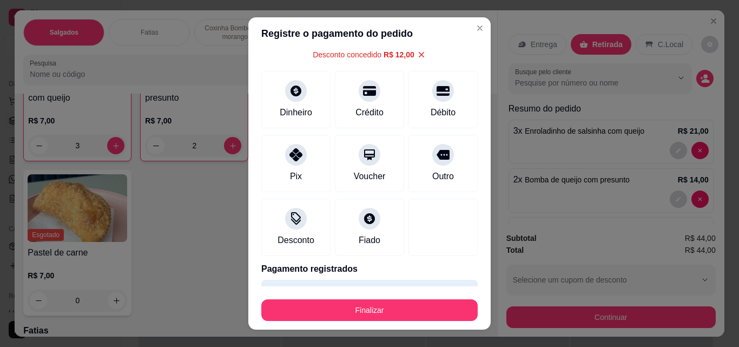
type input "R$ 0,00"
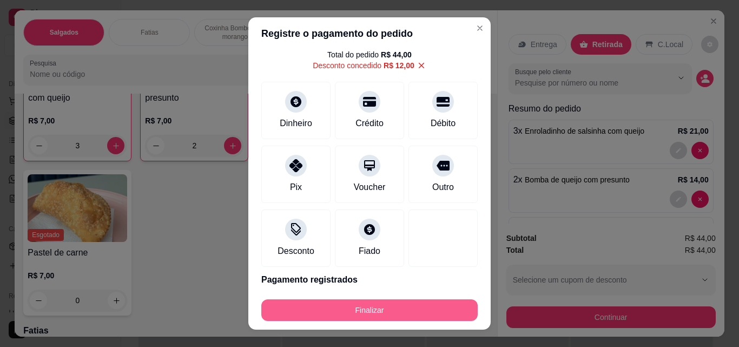
click at [403, 312] on button "Finalizar" at bounding box center [369, 310] width 217 height 22
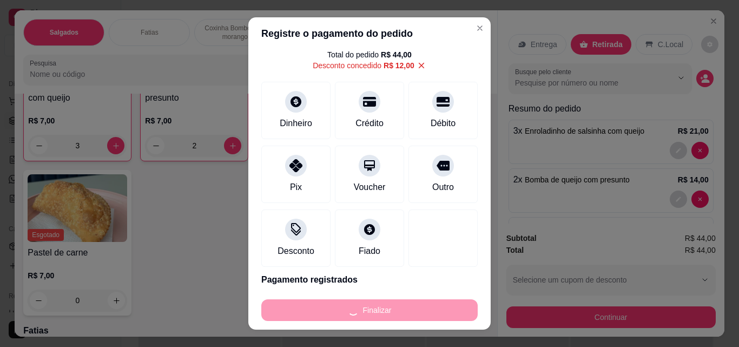
type input "0"
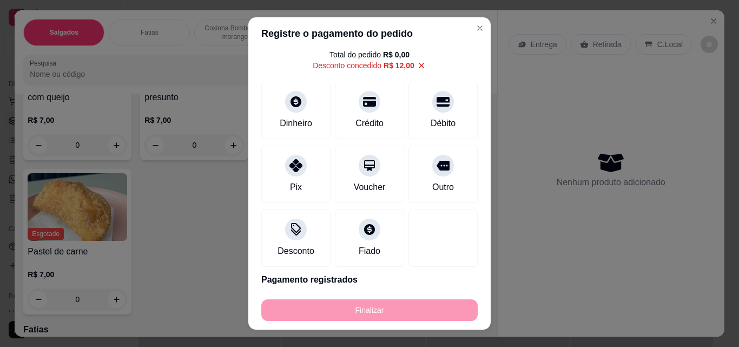
type input "-R$ 44,00"
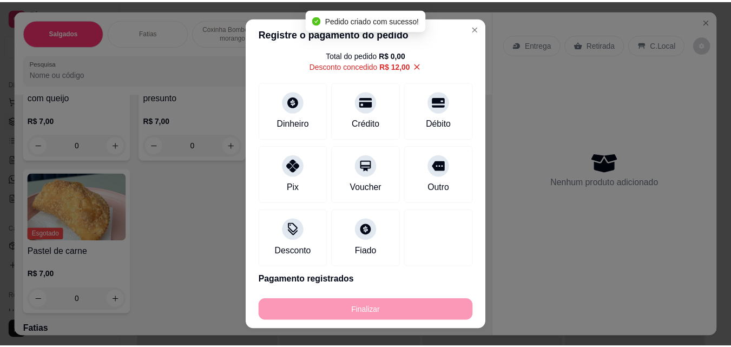
scroll to position [162, 0]
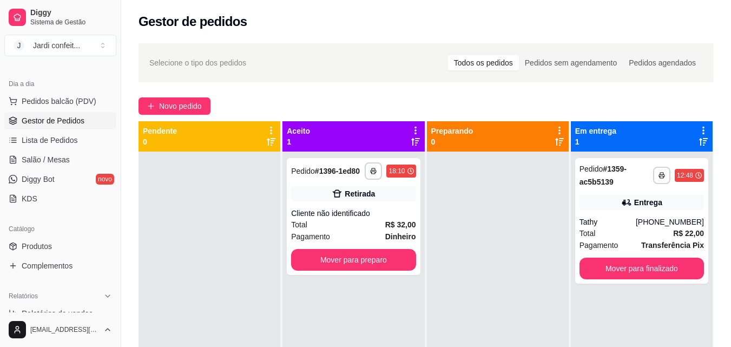
click at [365, 346] on html "**********" at bounding box center [365, 173] width 731 height 347
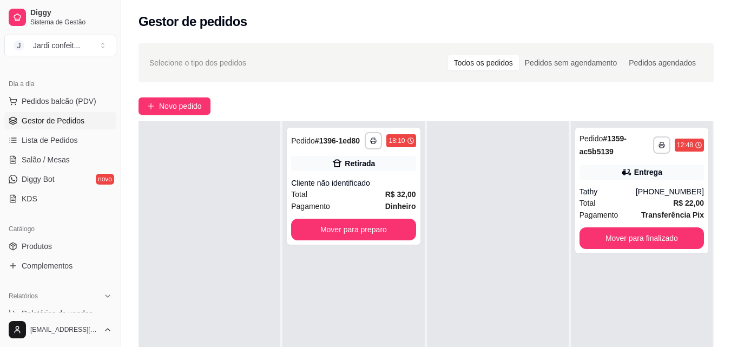
scroll to position [325, 0]
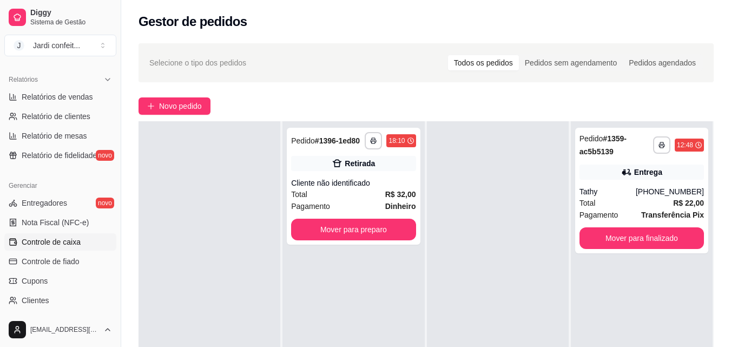
click at [45, 248] on link "Controle de caixa" at bounding box center [60, 241] width 112 height 17
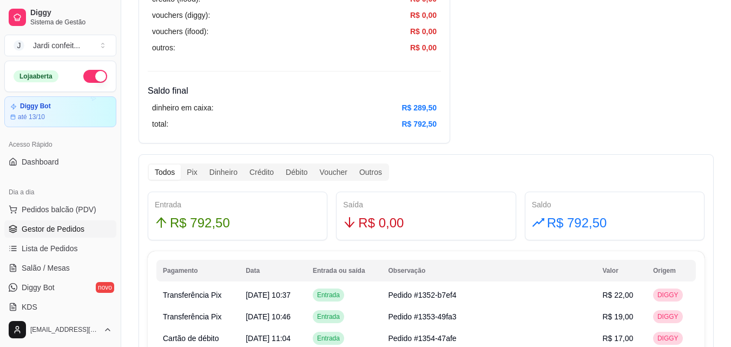
click at [67, 229] on span "Gestor de Pedidos" at bounding box center [53, 229] width 63 height 11
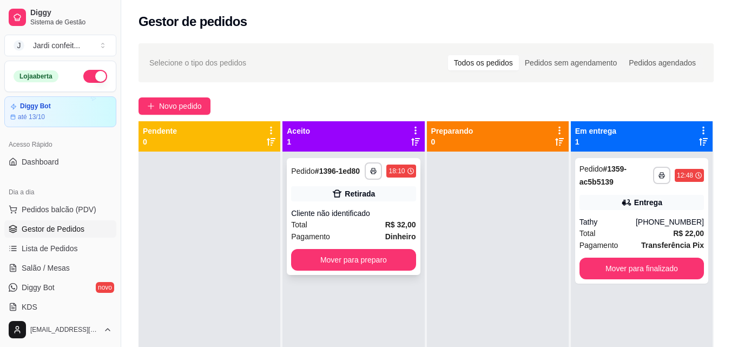
click at [359, 173] on div "**********" at bounding box center [353, 170] width 124 height 17
click at [650, 211] on div "**********" at bounding box center [641, 221] width 133 height 126
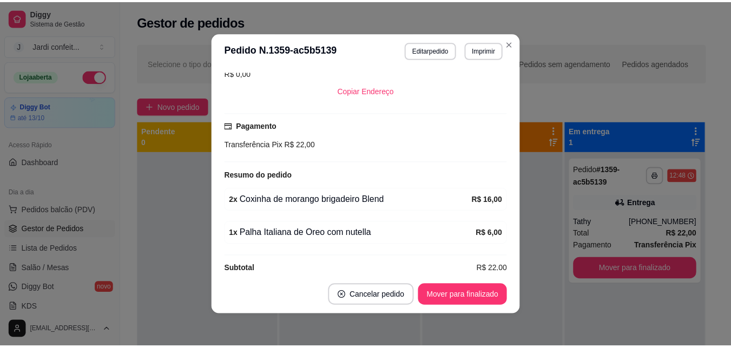
scroll to position [254, 0]
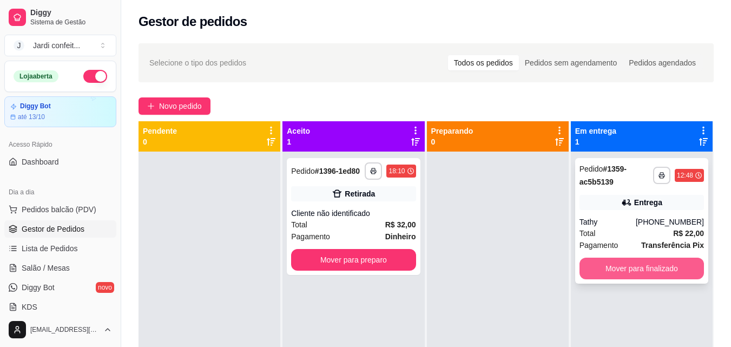
click at [665, 268] on button "Mover para finalizado" at bounding box center [642, 269] width 124 height 22
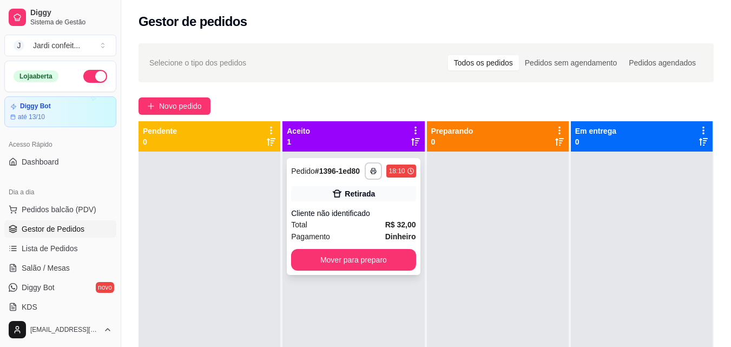
click at [312, 204] on div "**********" at bounding box center [353, 216] width 133 height 117
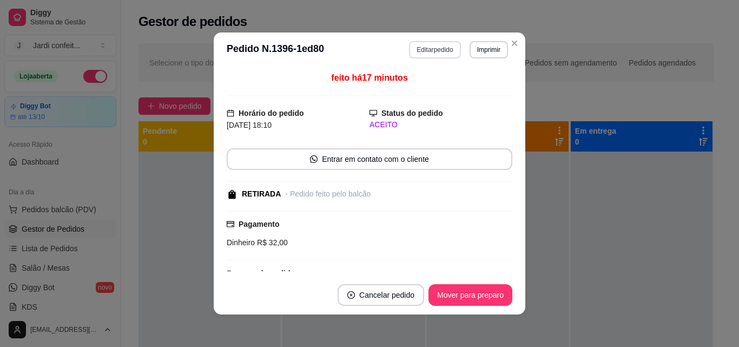
click at [441, 51] on button "Editar pedido" at bounding box center [434, 49] width 51 height 17
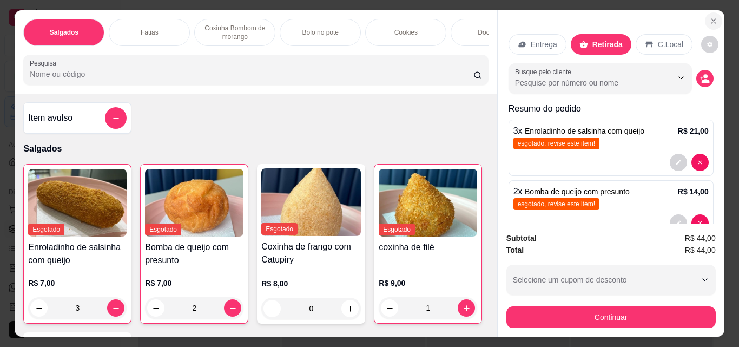
click at [715, 15] on button "Close" at bounding box center [713, 20] width 17 height 17
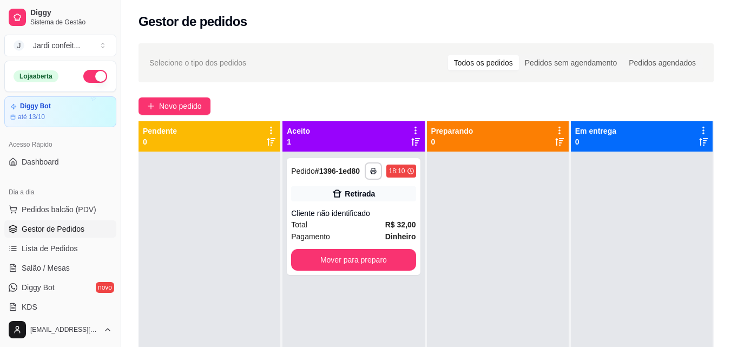
click at [83, 78] on button "button" at bounding box center [95, 76] width 24 height 13
click at [79, 78] on div "Loja aberta" at bounding box center [61, 76] width 94 height 13
